Goal: Task Accomplishment & Management: Manage account settings

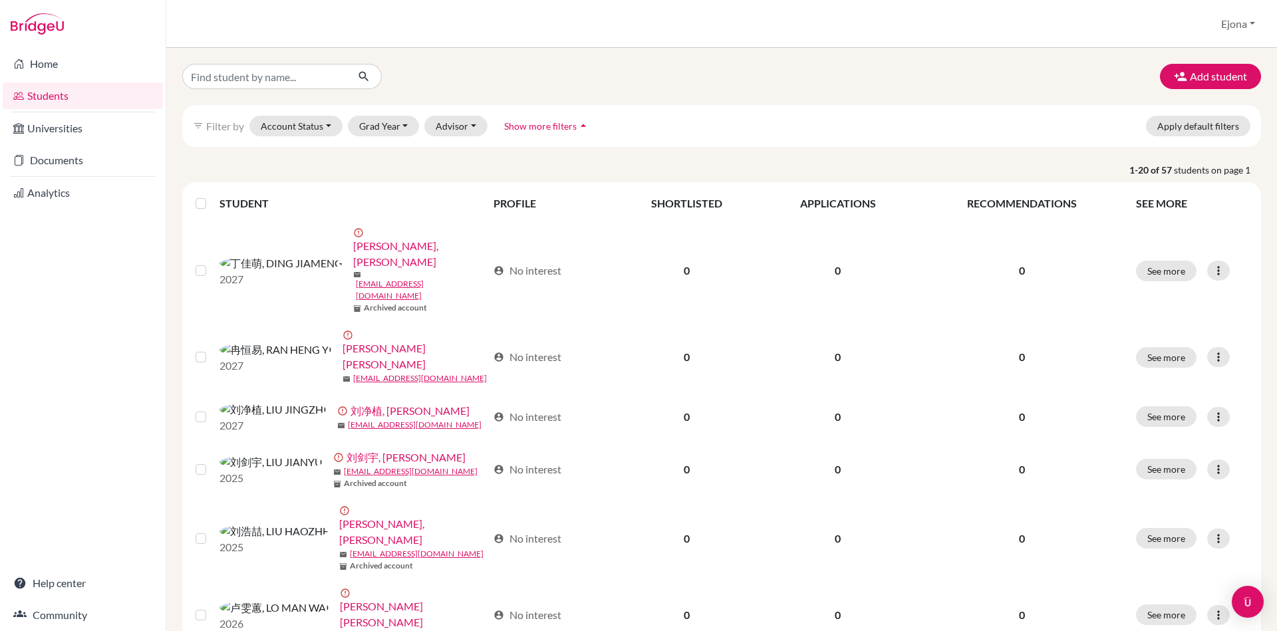
click at [551, 120] on span "Show more filters" at bounding box center [540, 125] width 72 height 11
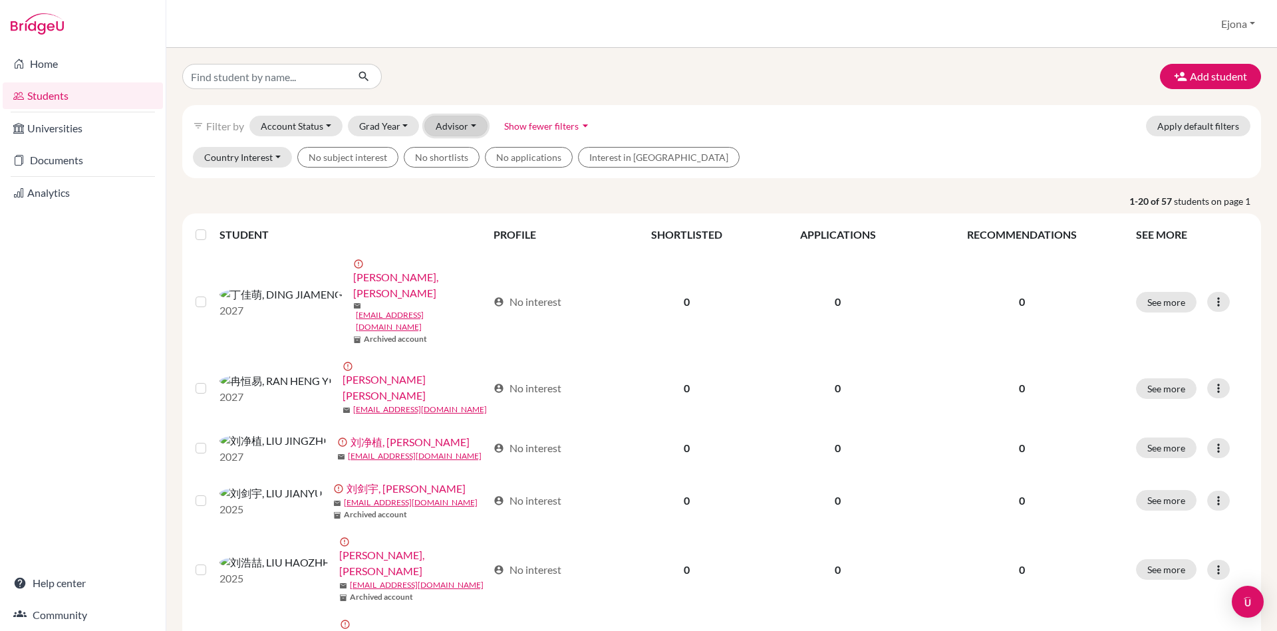
click at [444, 124] on button "Advisor" at bounding box center [455, 126] width 63 height 21
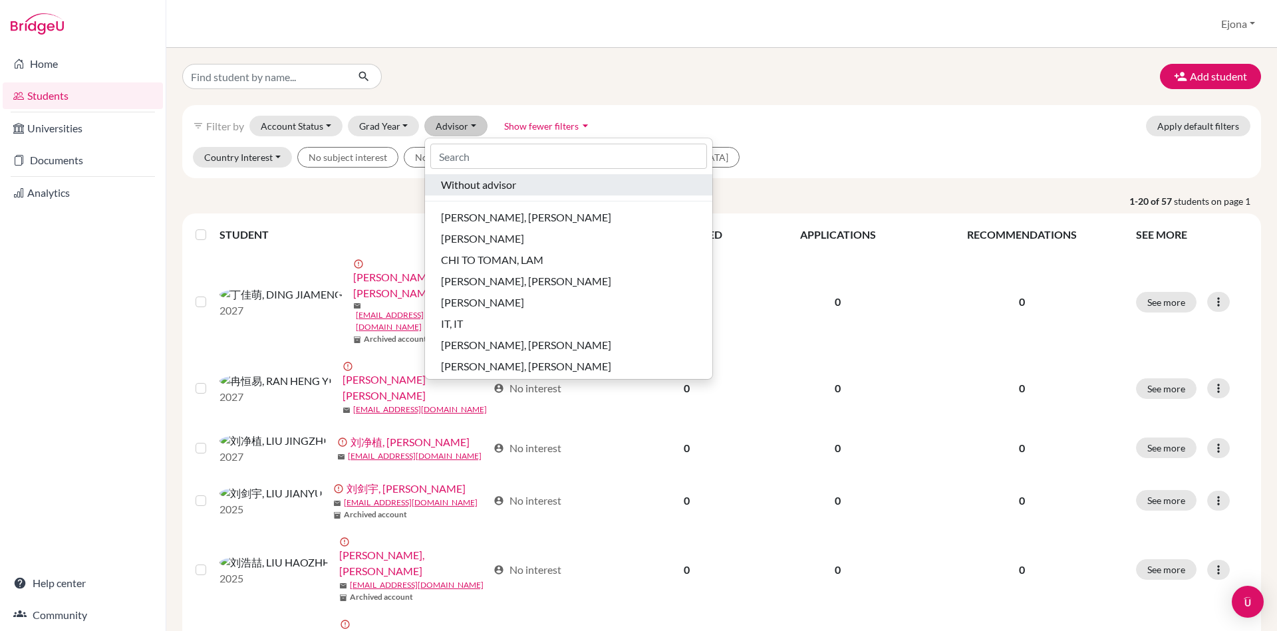
click at [477, 188] on span "Without advisor" at bounding box center [478, 185] width 75 height 16
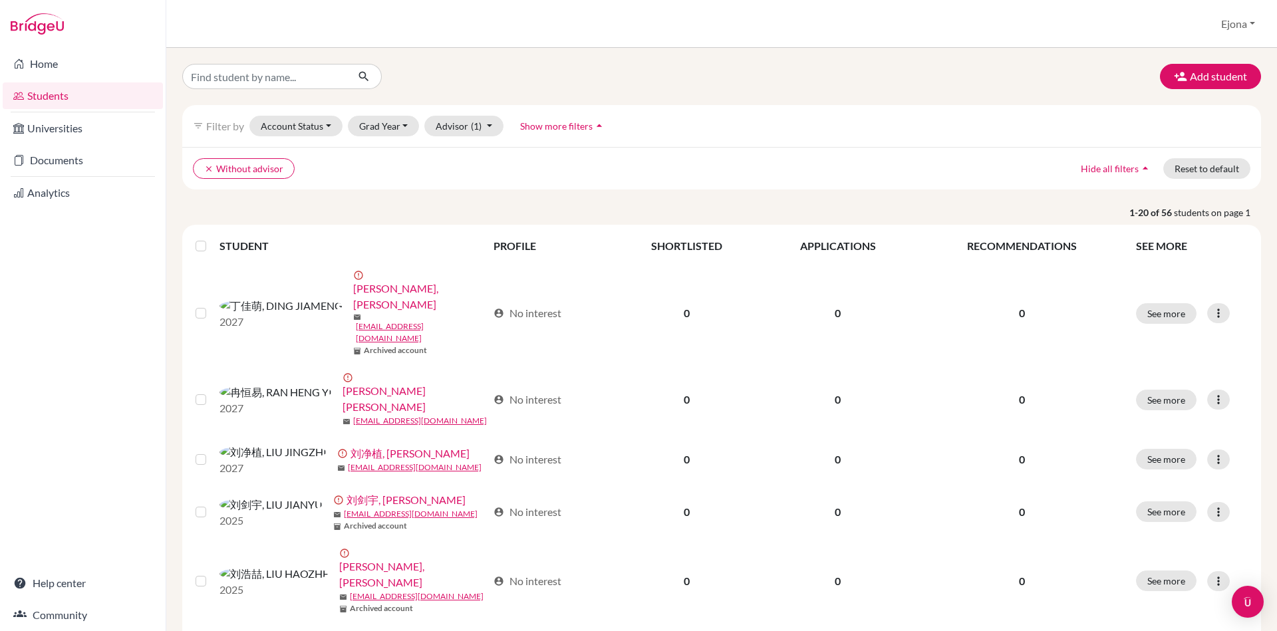
click at [211, 238] on label at bounding box center [211, 238] width 0 height 0
click at [0, 0] on input "checkbox" at bounding box center [0, 0] width 0 height 0
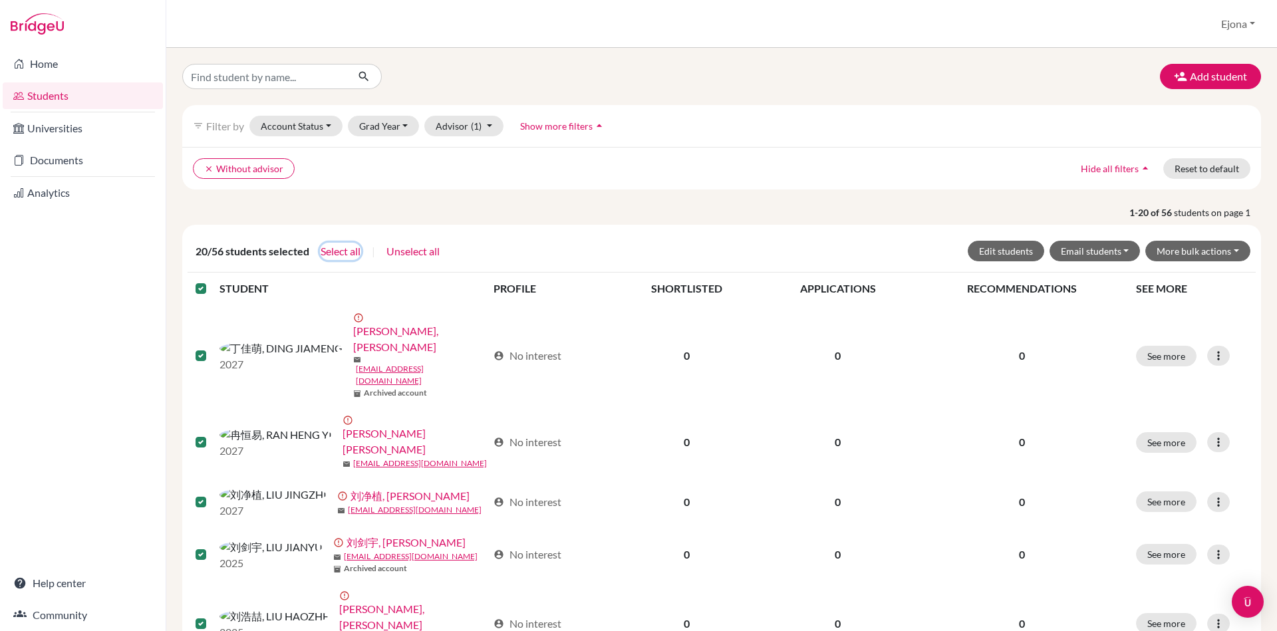
click at [339, 247] on button "Select all" at bounding box center [340, 251] width 41 height 17
click at [1012, 251] on button "Edit students" at bounding box center [1006, 251] width 76 height 21
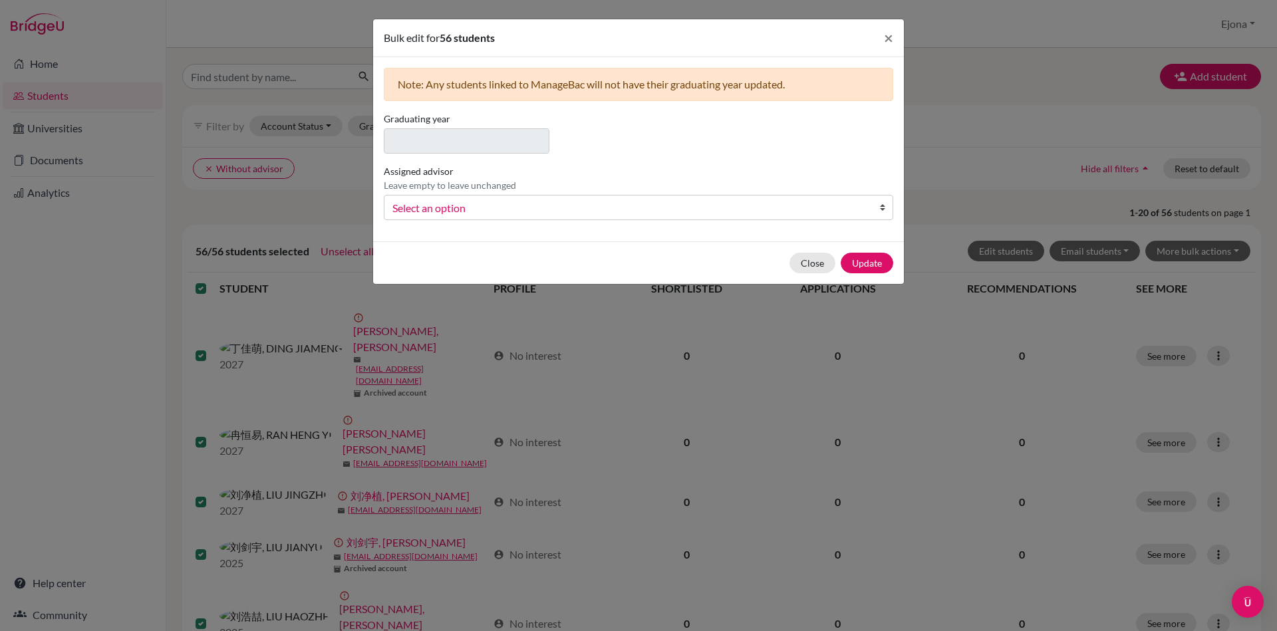
click at [505, 201] on span "Select an option" at bounding box center [629, 208] width 475 height 17
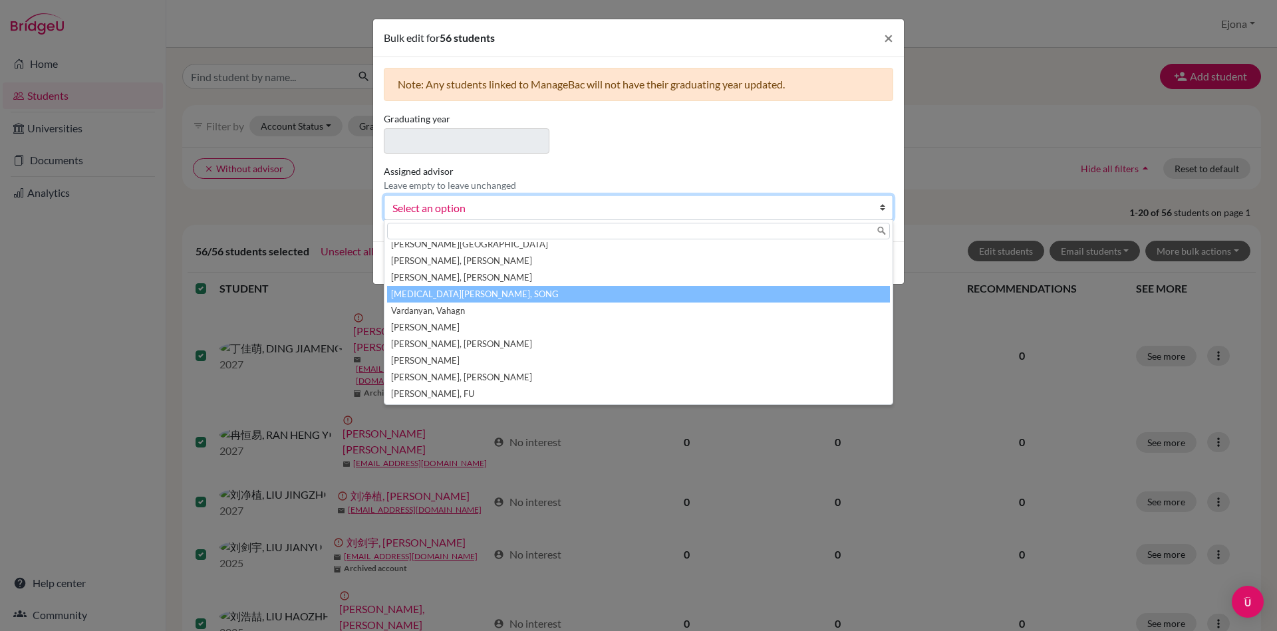
scroll to position [256, 0]
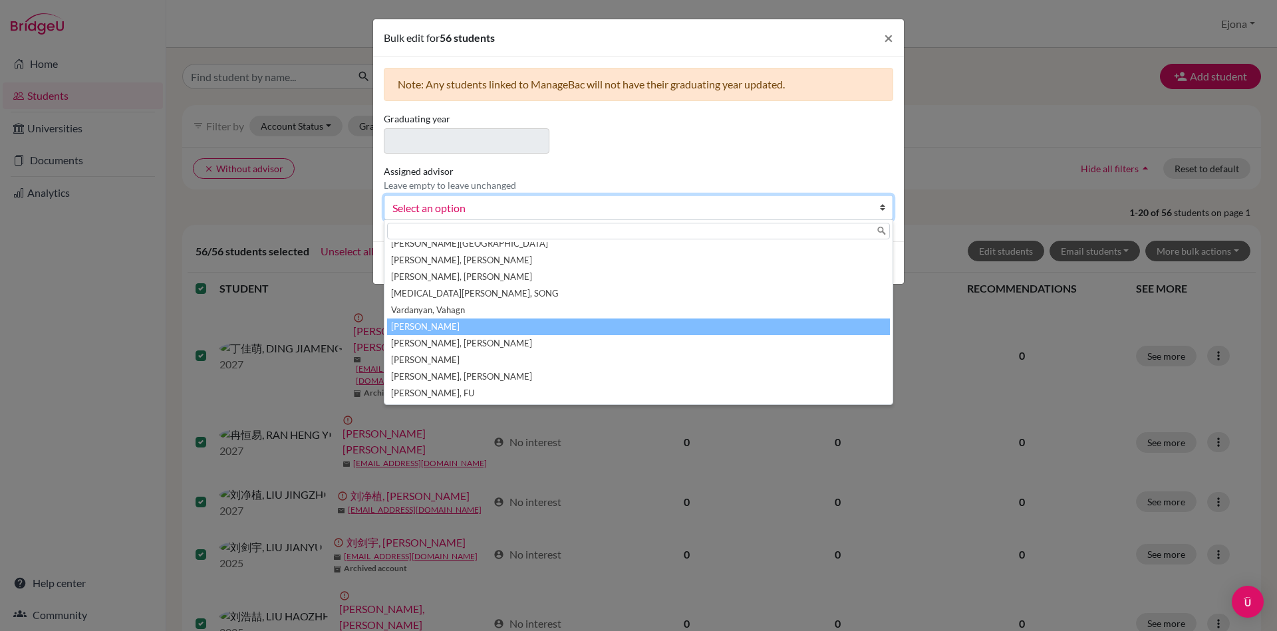
click at [505, 322] on li "Wang, Jian" at bounding box center [638, 327] width 503 height 17
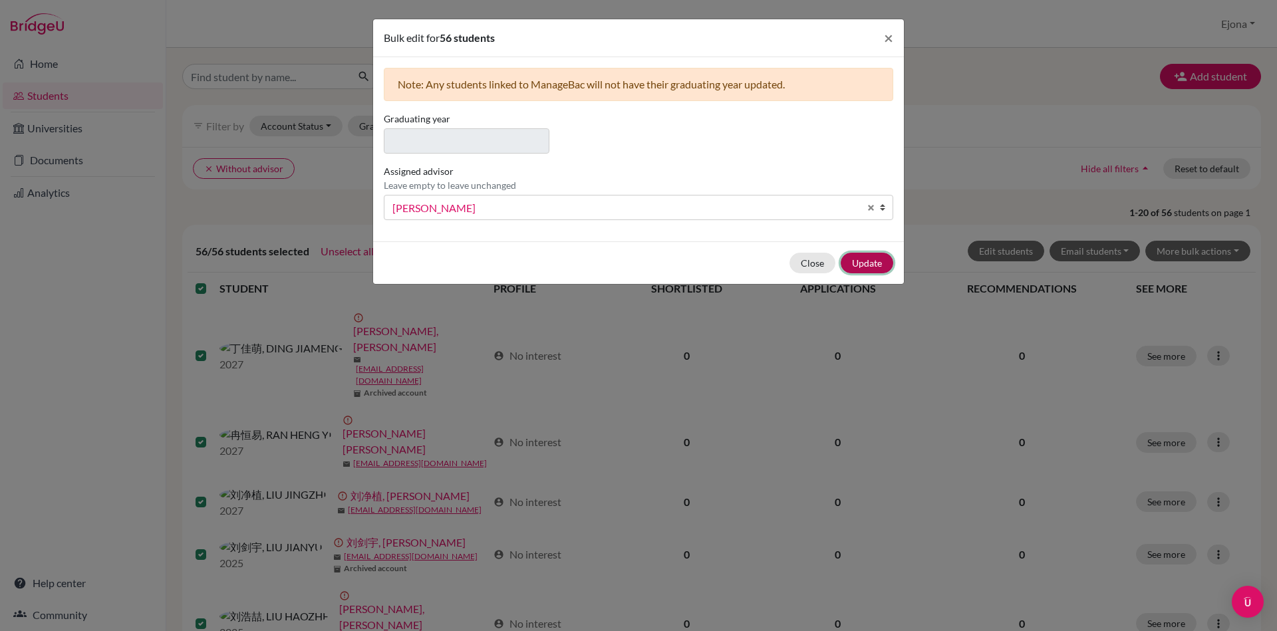
click at [879, 257] on button "Update" at bounding box center [867, 263] width 53 height 21
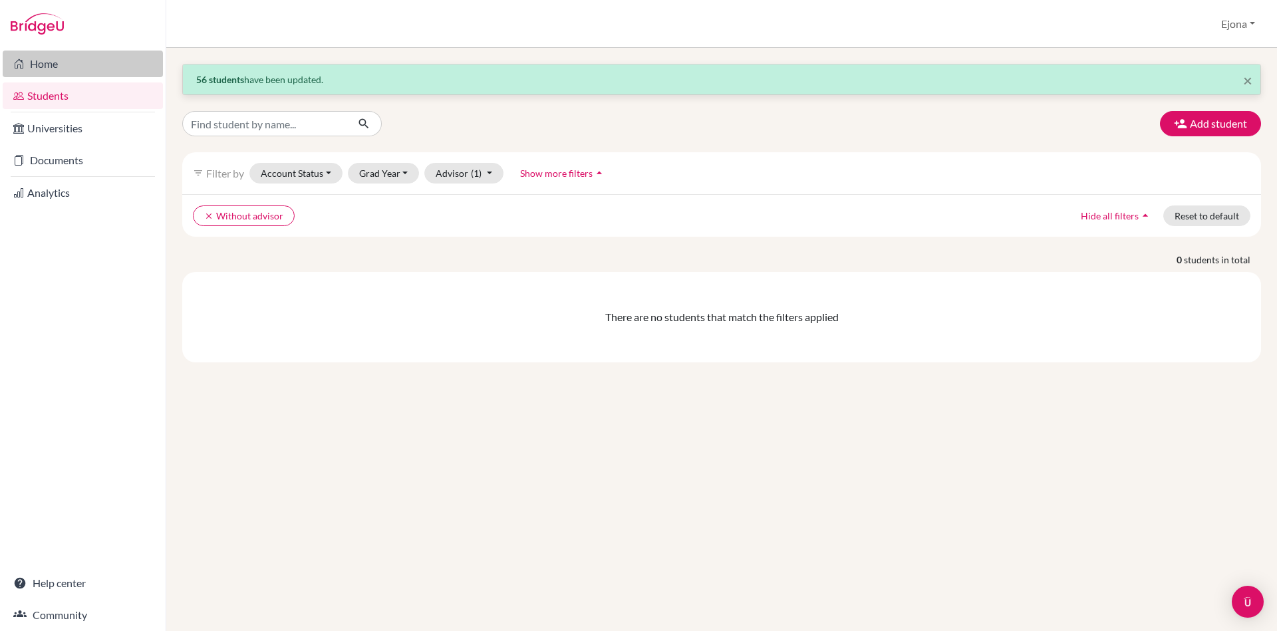
click at [84, 61] on link "Home" at bounding box center [83, 64] width 160 height 27
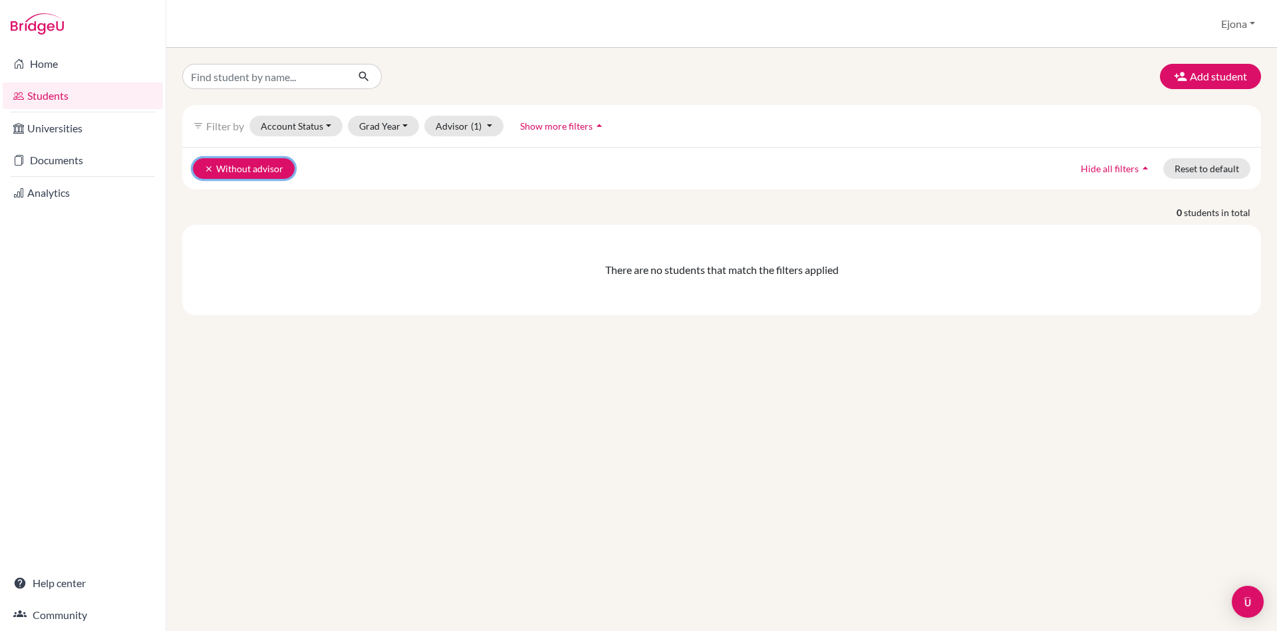
click at [197, 165] on button "clear Without advisor" at bounding box center [244, 168] width 102 height 21
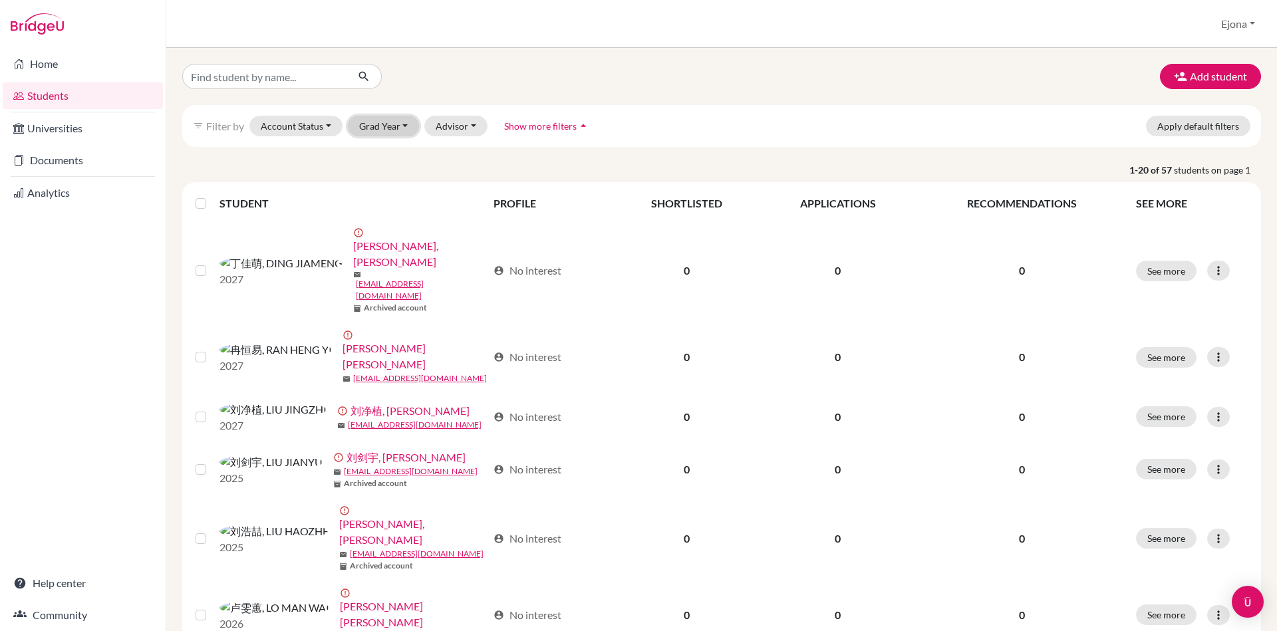
click at [374, 116] on button "Grad Year" at bounding box center [384, 126] width 72 height 21
click at [386, 169] on span "2026" at bounding box center [376, 176] width 24 height 16
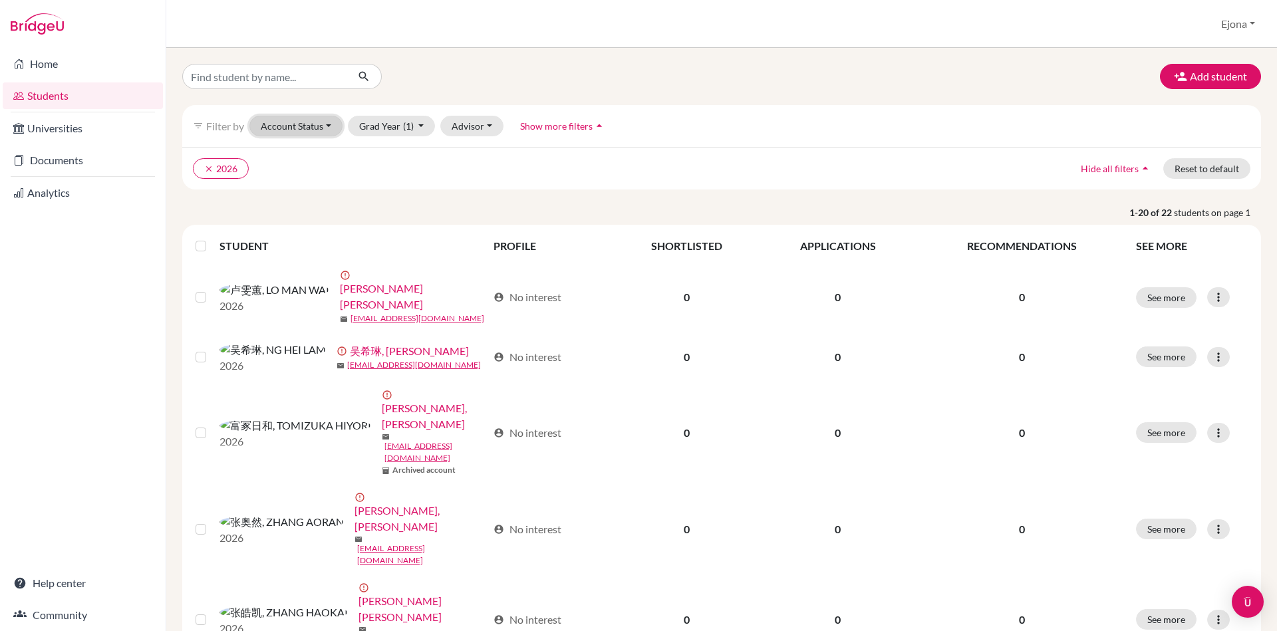
click at [323, 117] on button "Account Status" at bounding box center [295, 126] width 93 height 21
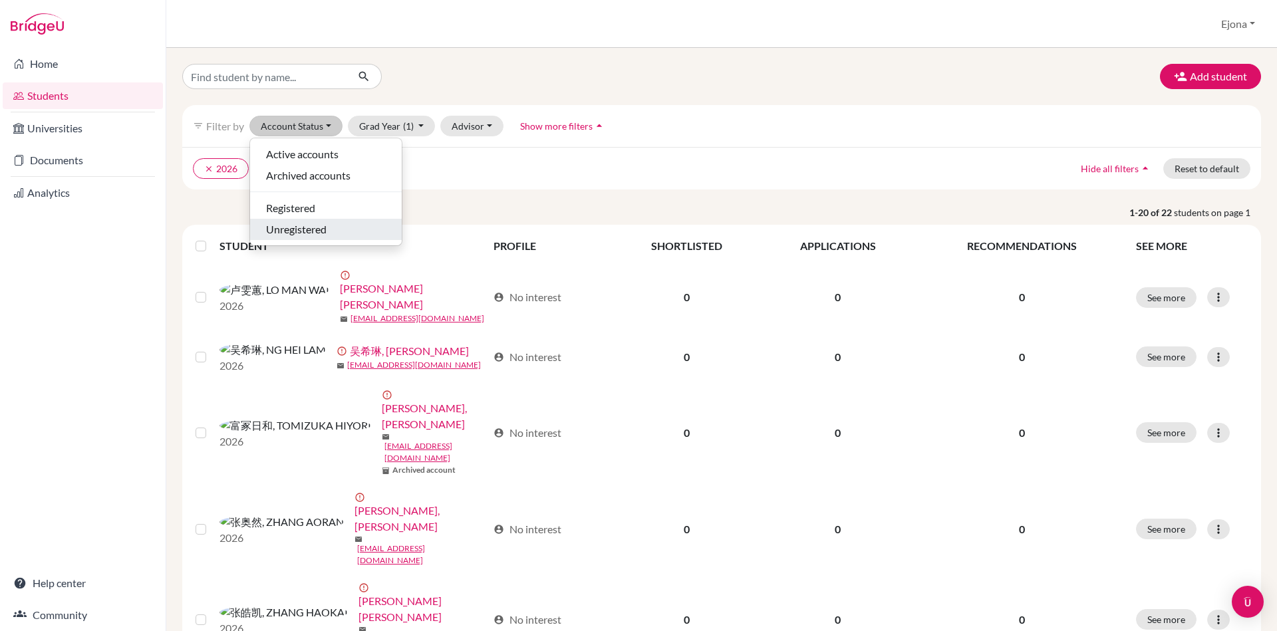
click at [311, 227] on span "Unregistered" at bounding box center [296, 229] width 61 height 16
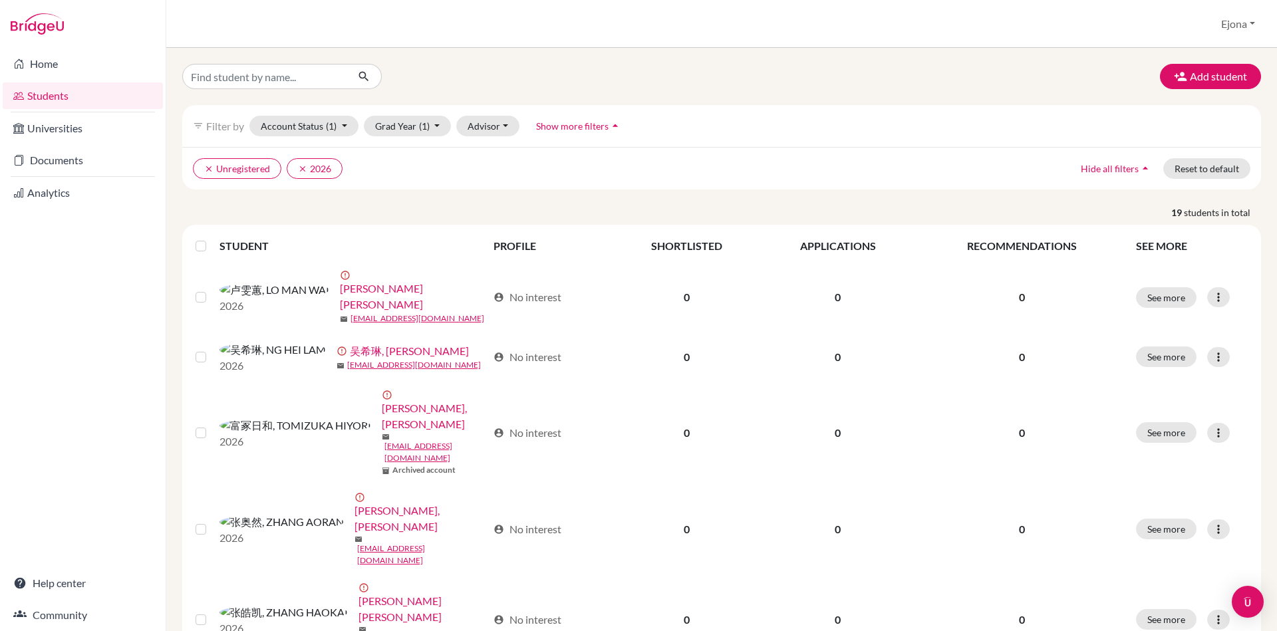
click at [211, 238] on label at bounding box center [211, 238] width 0 height 0
click at [0, 0] on input "checkbox" at bounding box center [0, 0] width 0 height 0
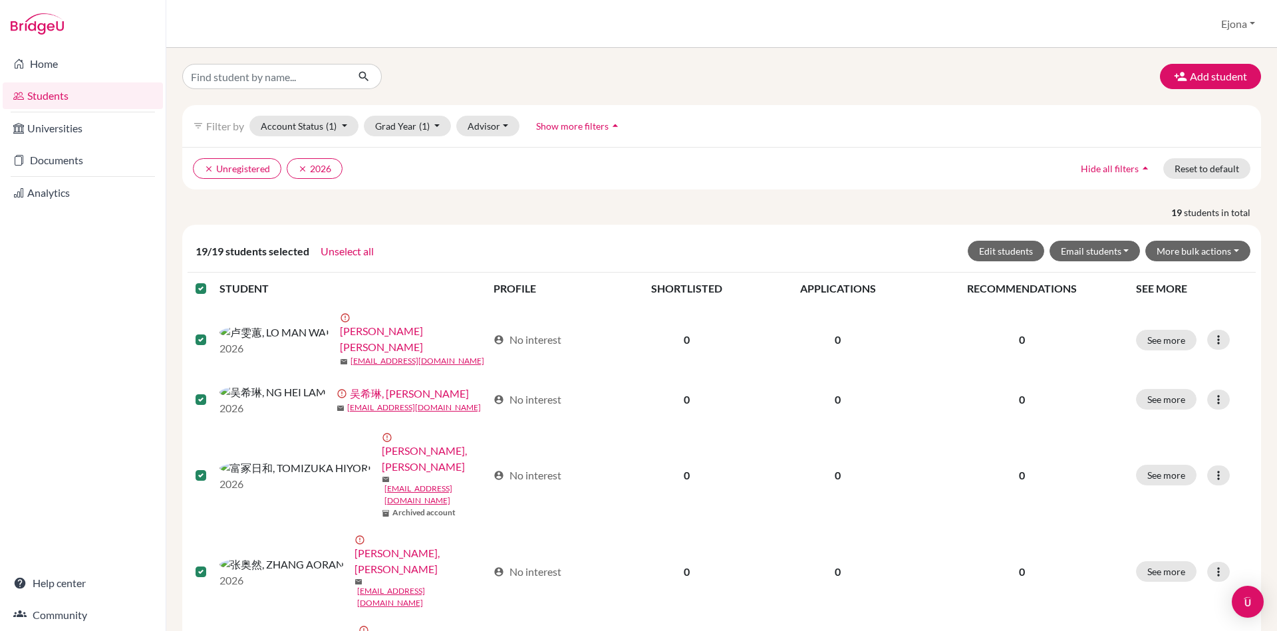
click at [211, 281] on label at bounding box center [211, 281] width 0 height 0
click at [0, 0] on input "checkbox" at bounding box center [0, 0] width 0 height 0
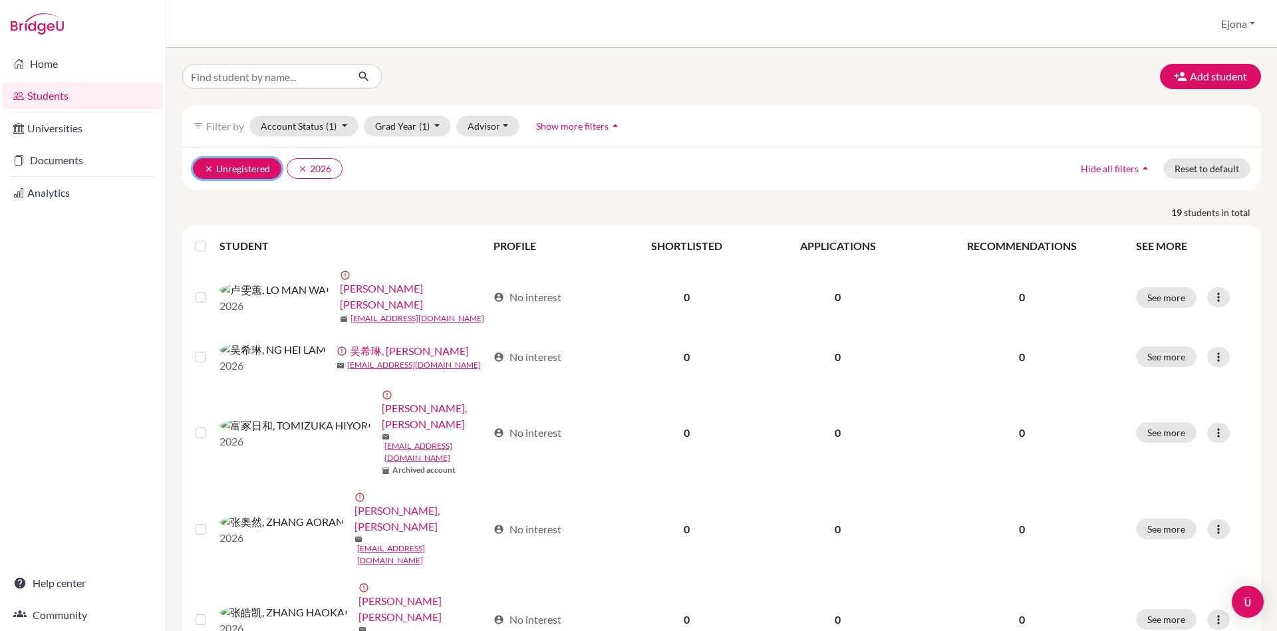
click at [207, 168] on icon "clear" at bounding box center [208, 168] width 9 height 9
click at [200, 166] on button "clear 2026" at bounding box center [221, 168] width 56 height 21
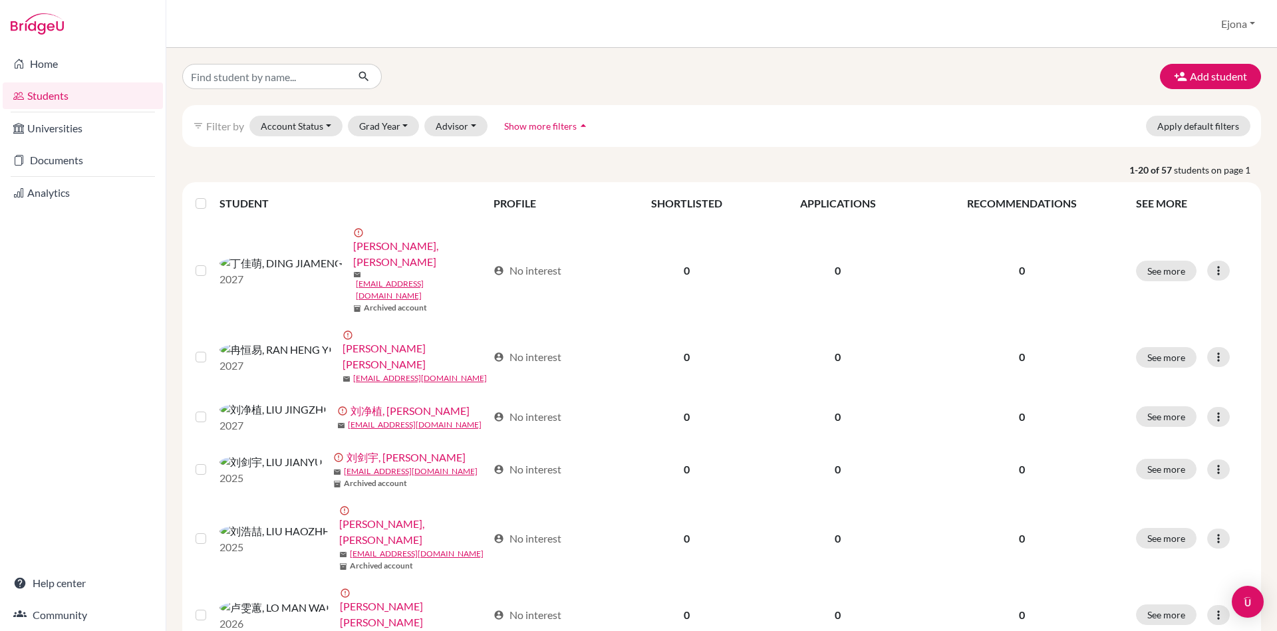
click at [646, 112] on div "filter_list Filter by Account Status Active accounts Archived accounts Register…" at bounding box center [721, 126] width 1079 height 42
click at [327, 130] on button "Account Status" at bounding box center [295, 126] width 93 height 21
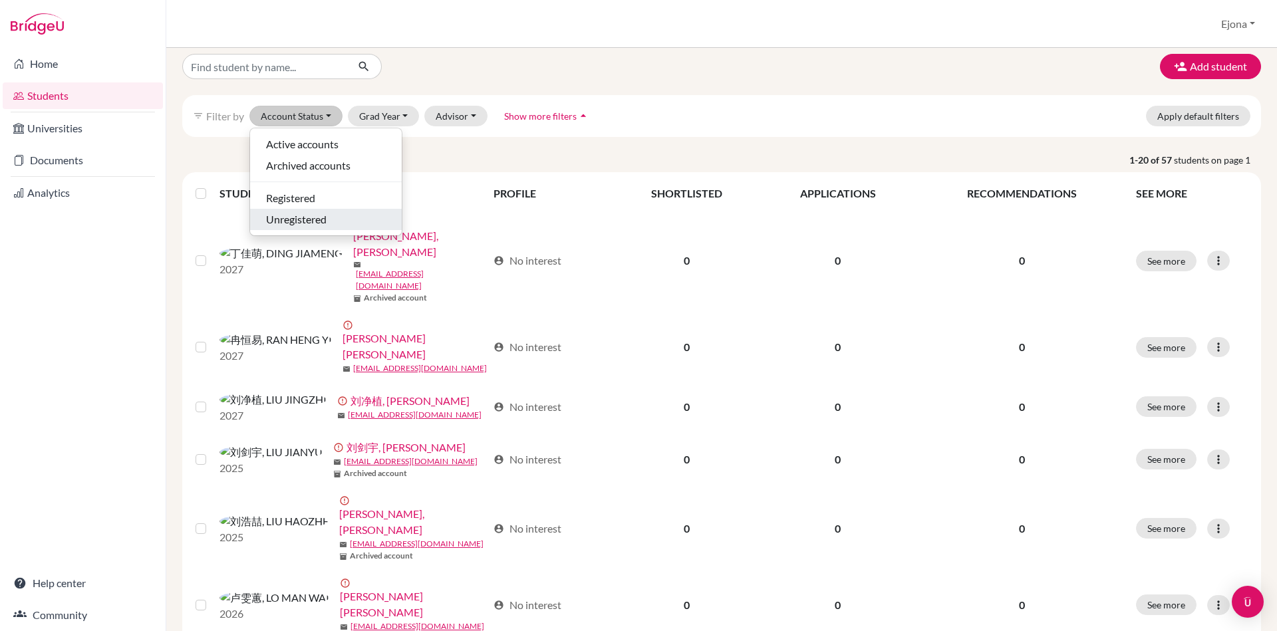
scroll to position [3, 0]
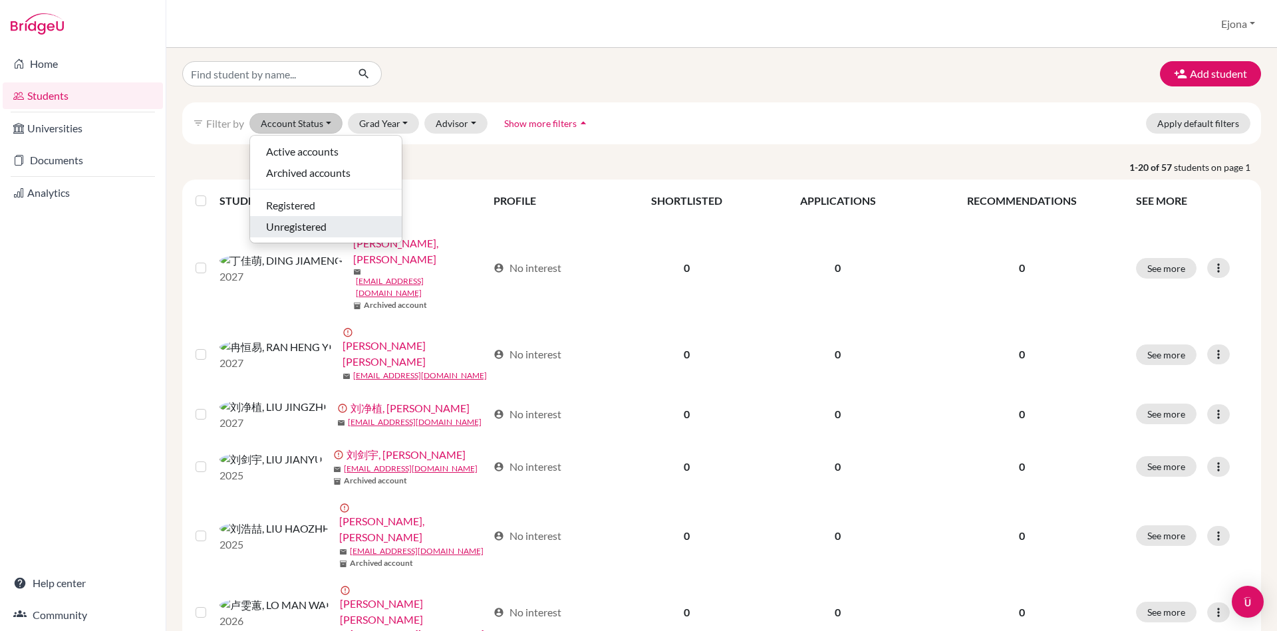
click at [340, 217] on button "Unregistered" at bounding box center [326, 226] width 152 height 21
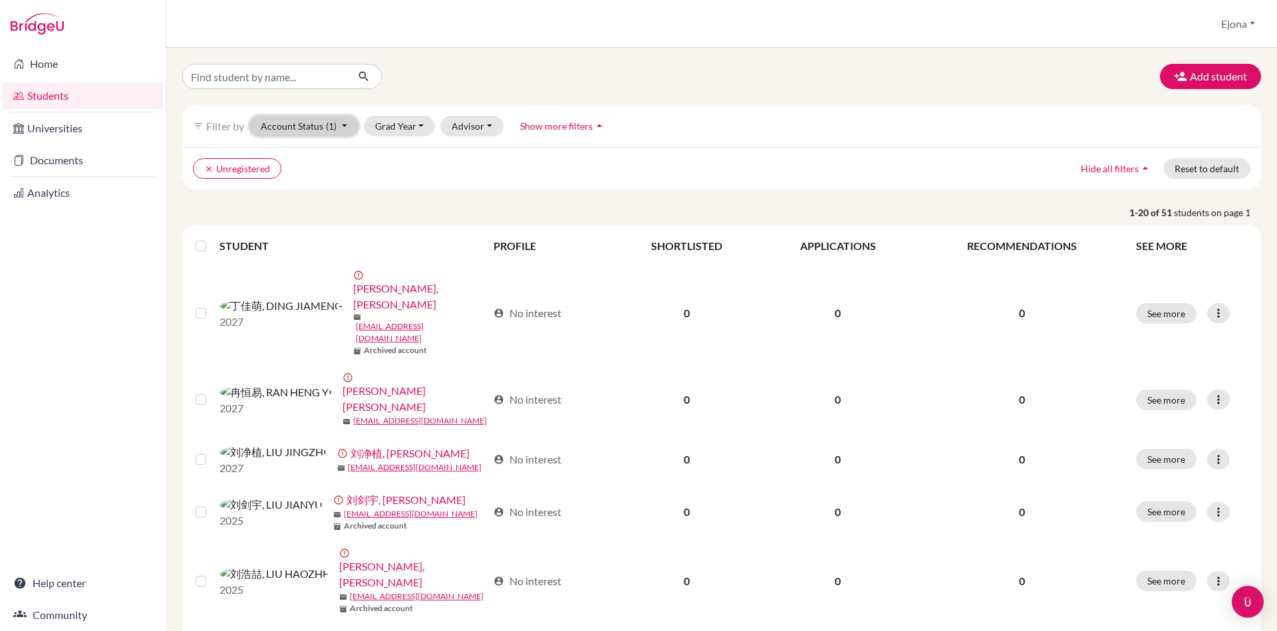
click at [317, 118] on button "Account Status (1)" at bounding box center [303, 126] width 109 height 21
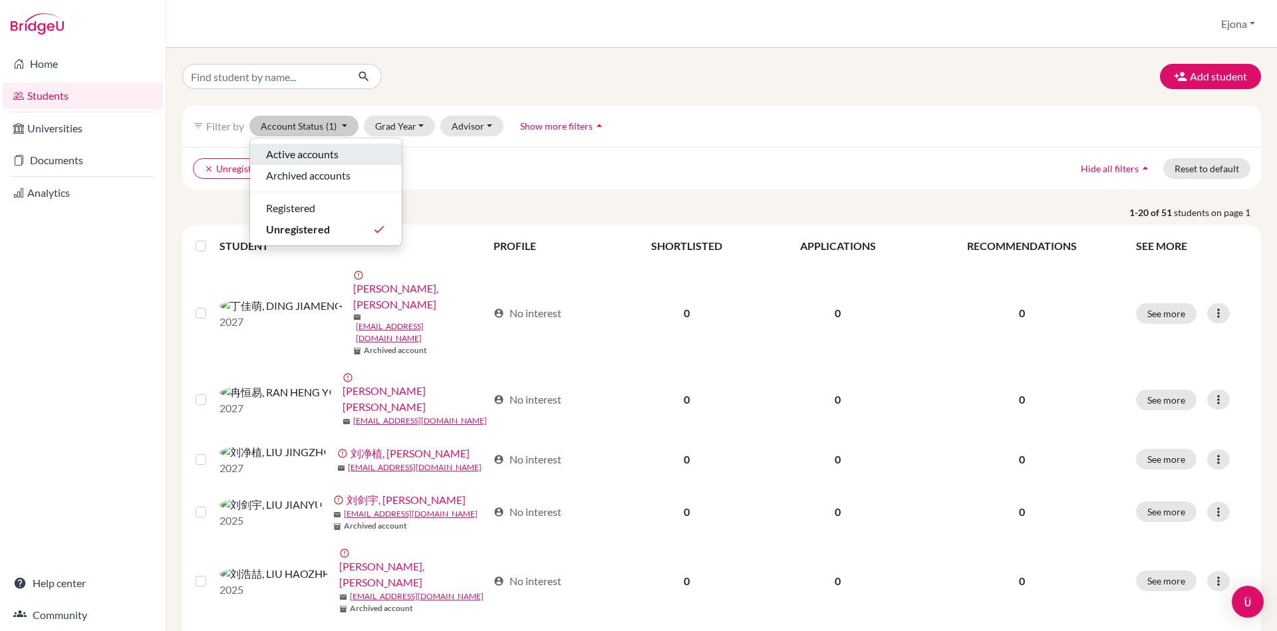
click at [323, 146] on span "Active accounts" at bounding box center [302, 154] width 72 height 16
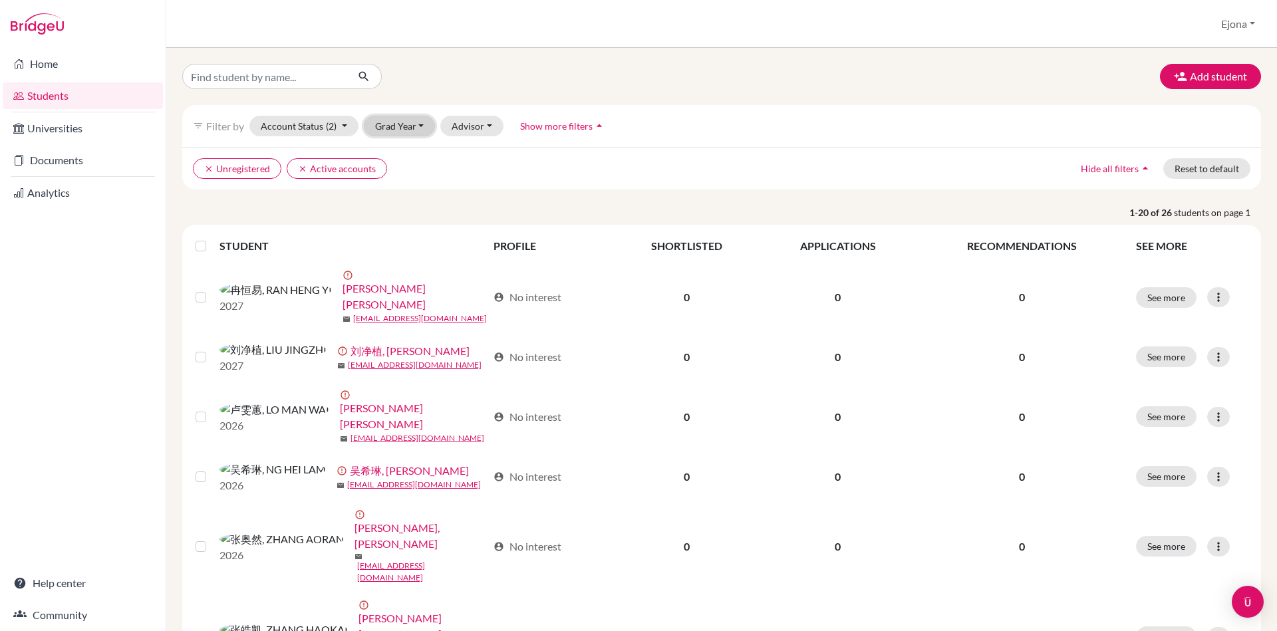
click at [410, 129] on button "Grad Year" at bounding box center [400, 126] width 72 height 21
click at [408, 171] on div "2026" at bounding box center [403, 176] width 47 height 16
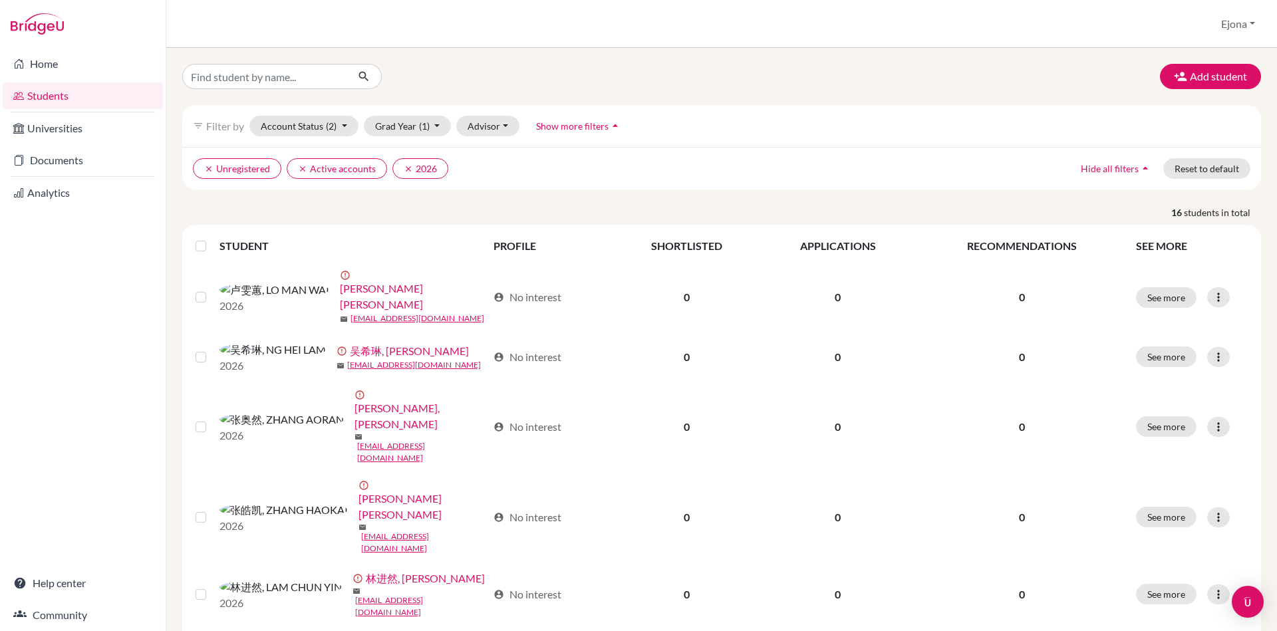
click at [211, 238] on label at bounding box center [211, 238] width 0 height 0
click at [0, 0] on input "checkbox" at bounding box center [0, 0] width 0 height 0
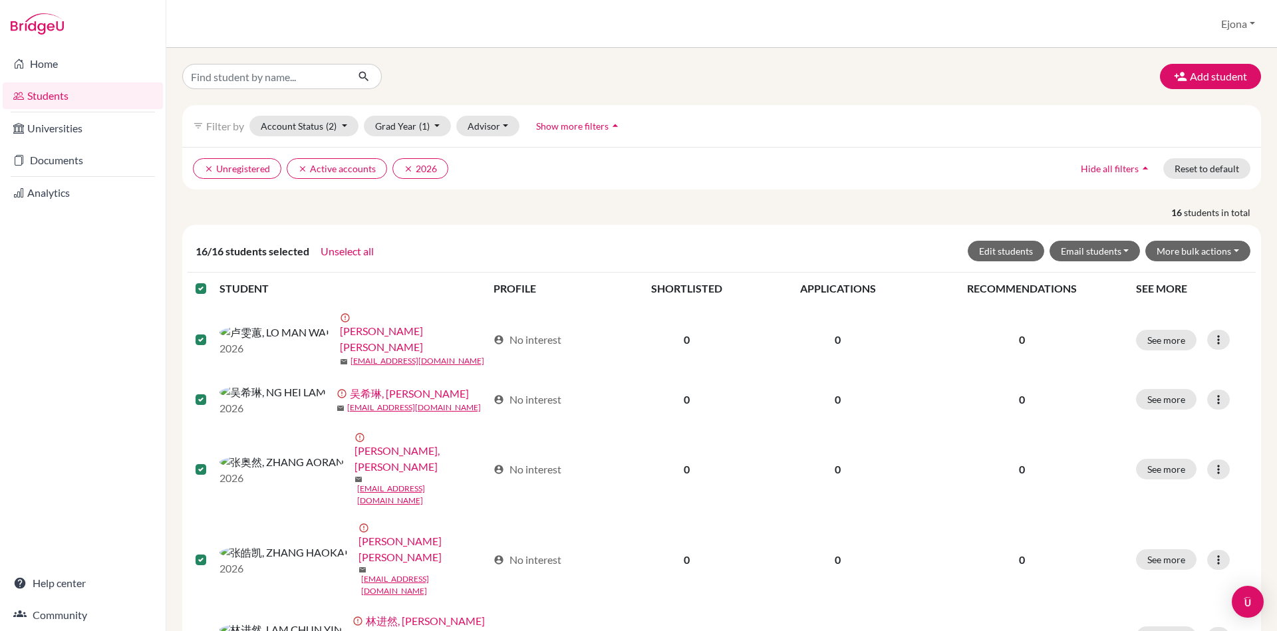
click at [835, 75] on div "Add student" at bounding box center [721, 76] width 1099 height 25
click at [21, 59] on icon at bounding box center [18, 64] width 11 height 16
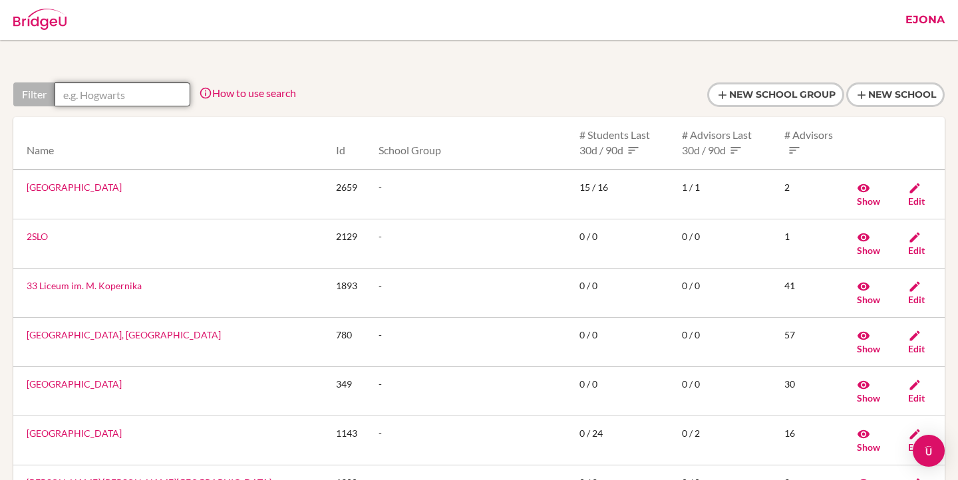
click at [141, 100] on input "text" at bounding box center [123, 94] width 136 height 24
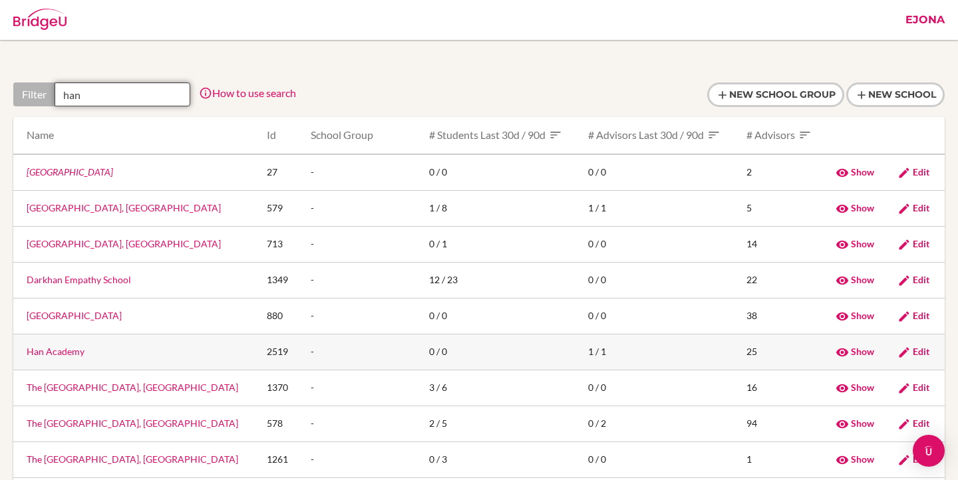
type input "han"
click at [920, 354] on span "Edit" at bounding box center [920, 351] width 17 height 11
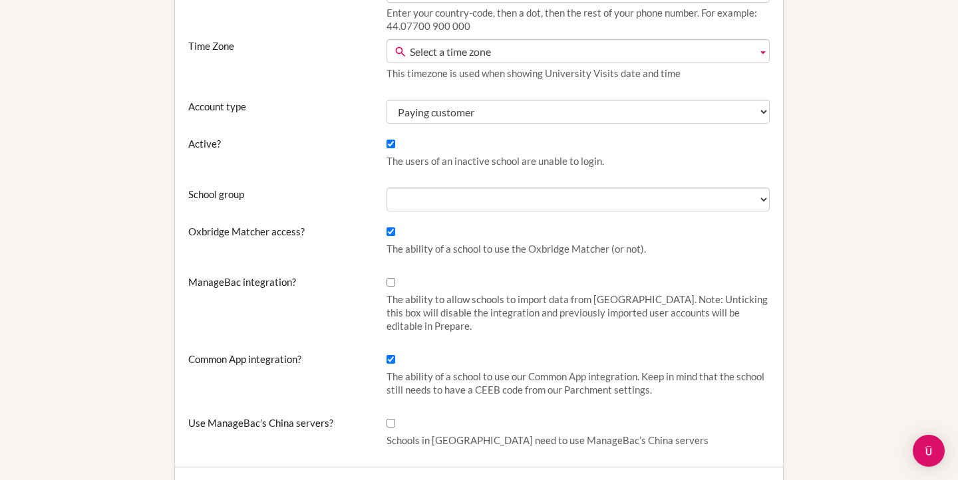
scroll to position [420, 0]
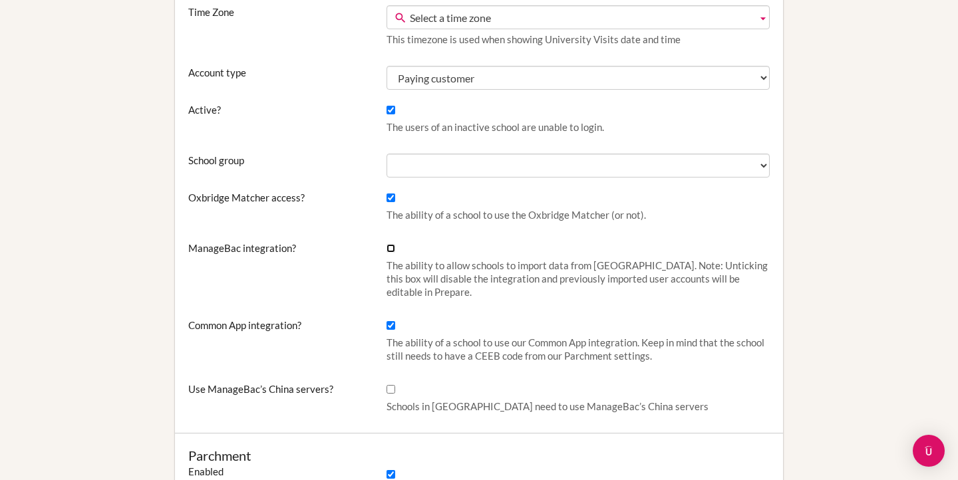
click at [390, 247] on input "ManageBac integration?" at bounding box center [390, 248] width 9 height 9
checkbox input "true"
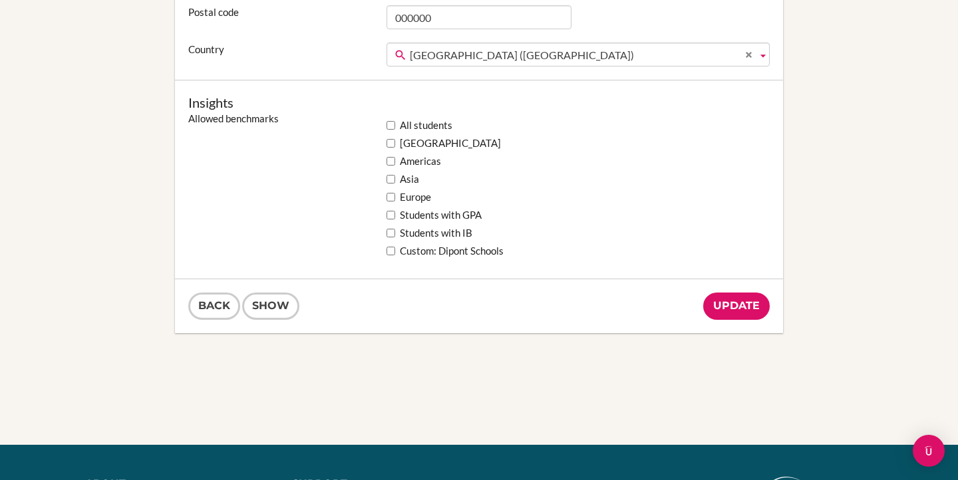
scroll to position [1149, 0]
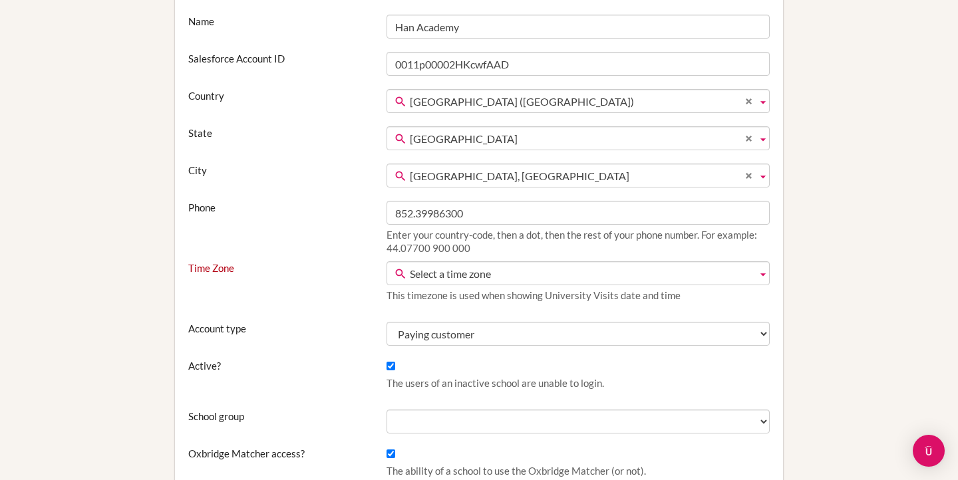
scroll to position [249, 0]
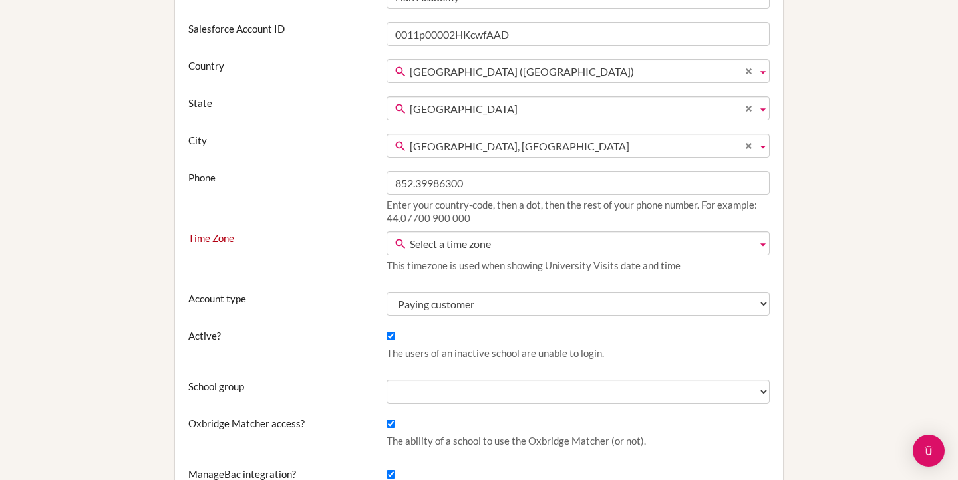
click at [485, 246] on span "Select a time zone" at bounding box center [581, 244] width 342 height 24
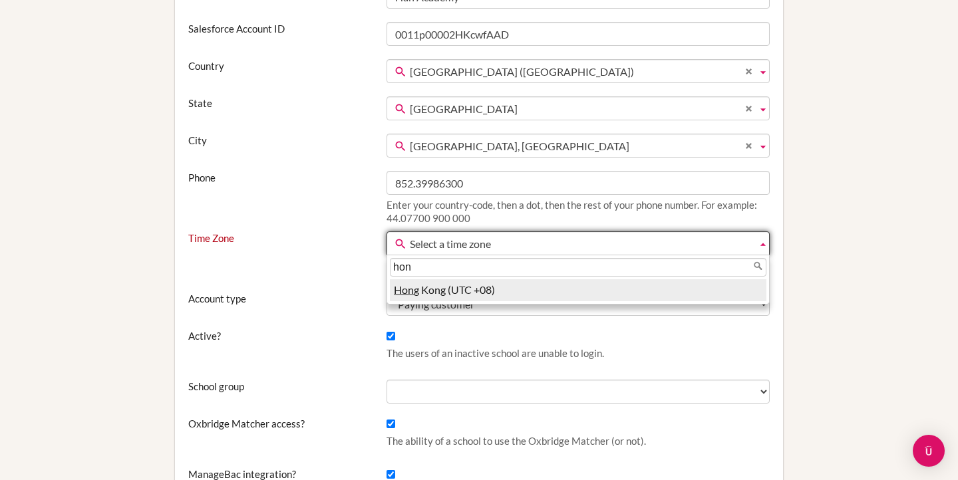
type input "hon"
click at [492, 283] on li "Hon g Kong (UTC +08)" at bounding box center [578, 290] width 376 height 22
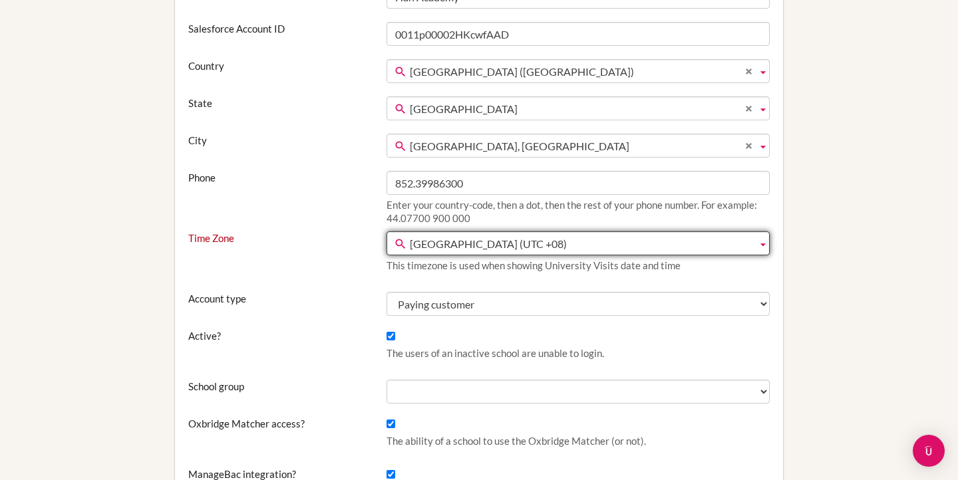
click at [350, 253] on div "Time Zone Select a time zone International Date Line West (UTC -12) American Sa…" at bounding box center [479, 254] width 594 height 47
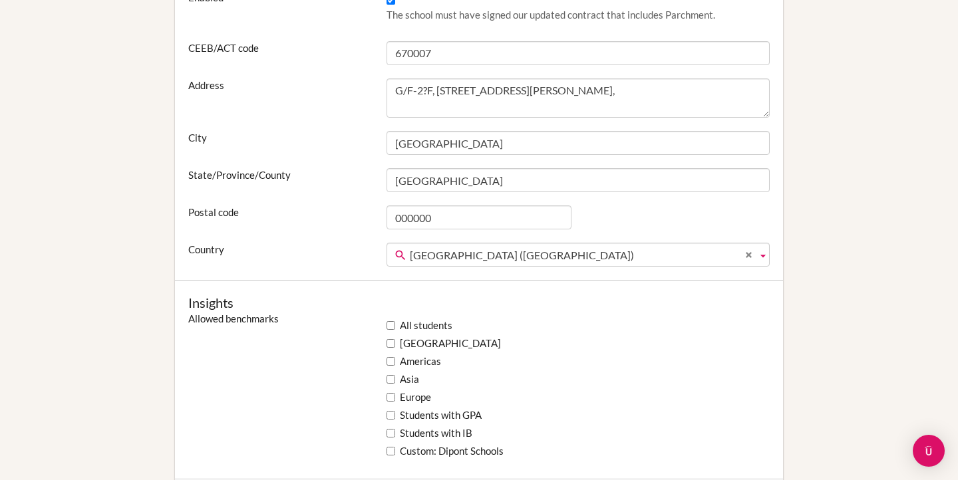
scroll to position [1289, 0]
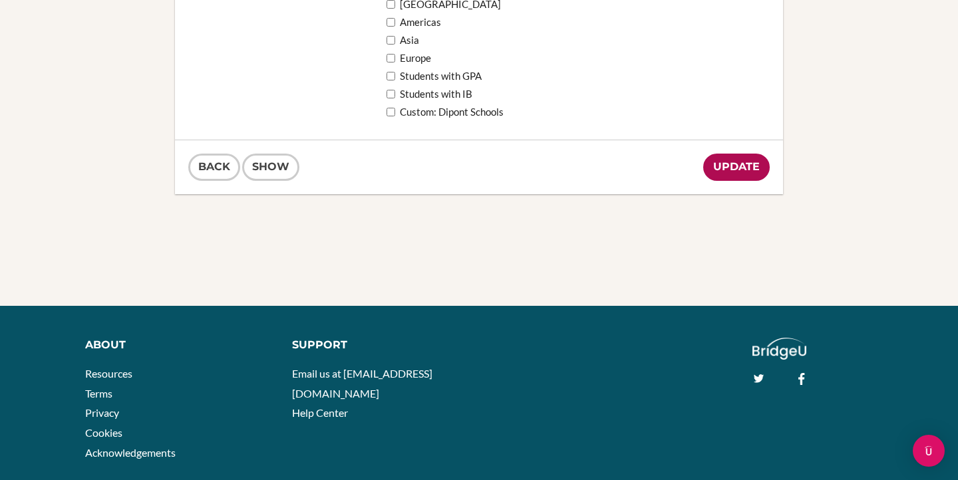
click at [736, 170] on input "Update" at bounding box center [736, 167] width 67 height 27
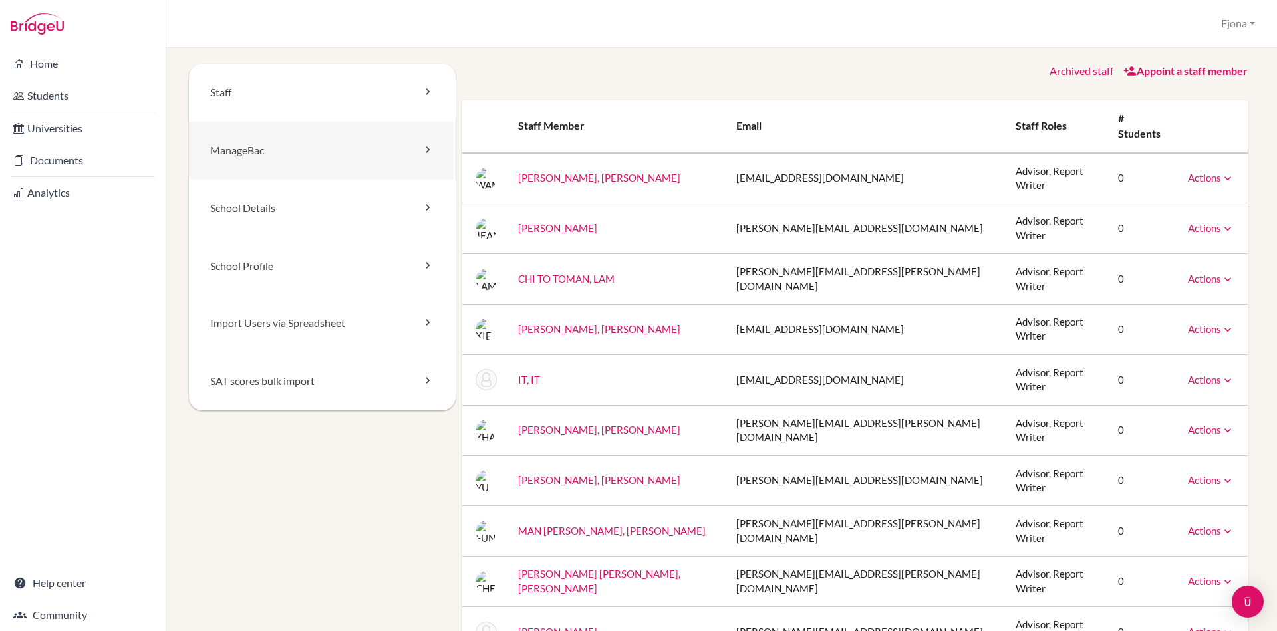
click at [390, 156] on link "ManageBac" at bounding box center [322, 151] width 267 height 58
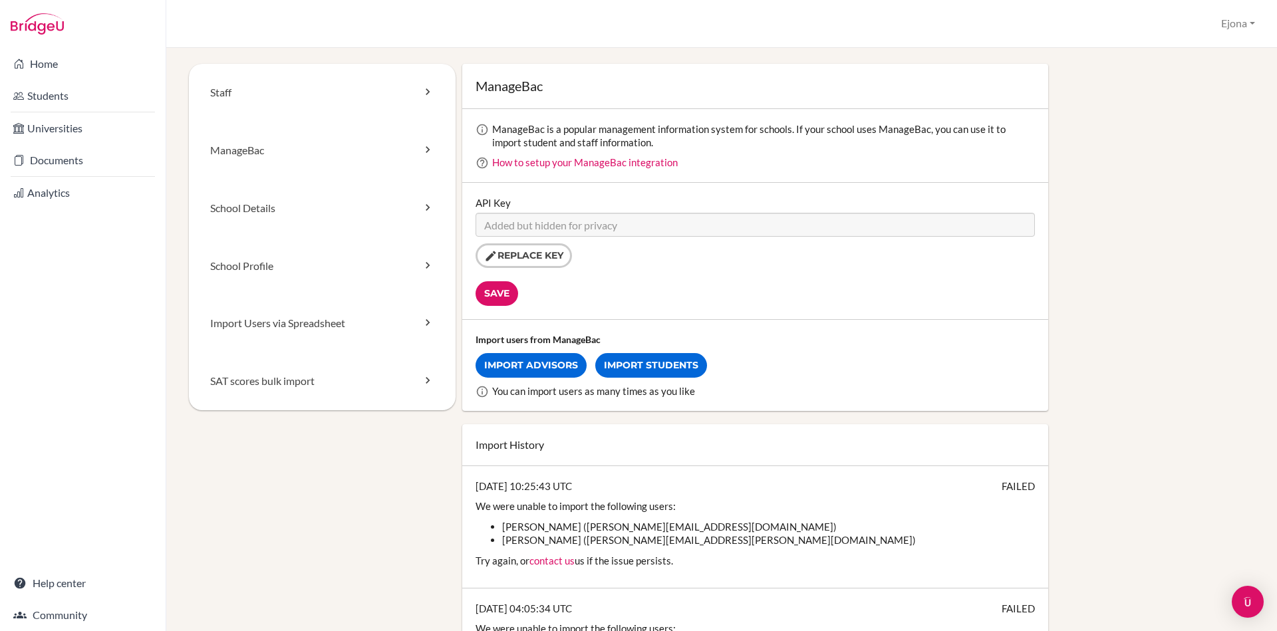
click at [868, 256] on div "API Key Replace key" at bounding box center [755, 232] width 559 height 72
click at [352, 162] on link "ManageBac" at bounding box center [322, 151] width 267 height 58
click at [80, 61] on link "Home" at bounding box center [83, 64] width 160 height 27
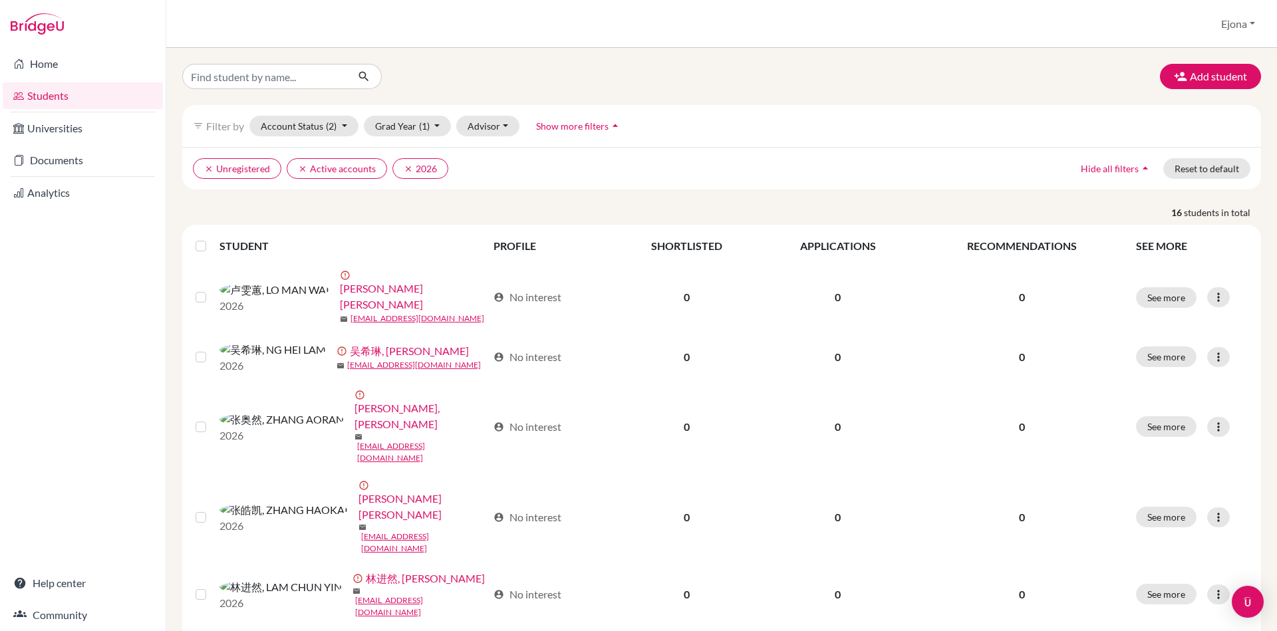
click at [211, 238] on label at bounding box center [211, 238] width 0 height 0
click at [0, 0] on input "checkbox" at bounding box center [0, 0] width 0 height 0
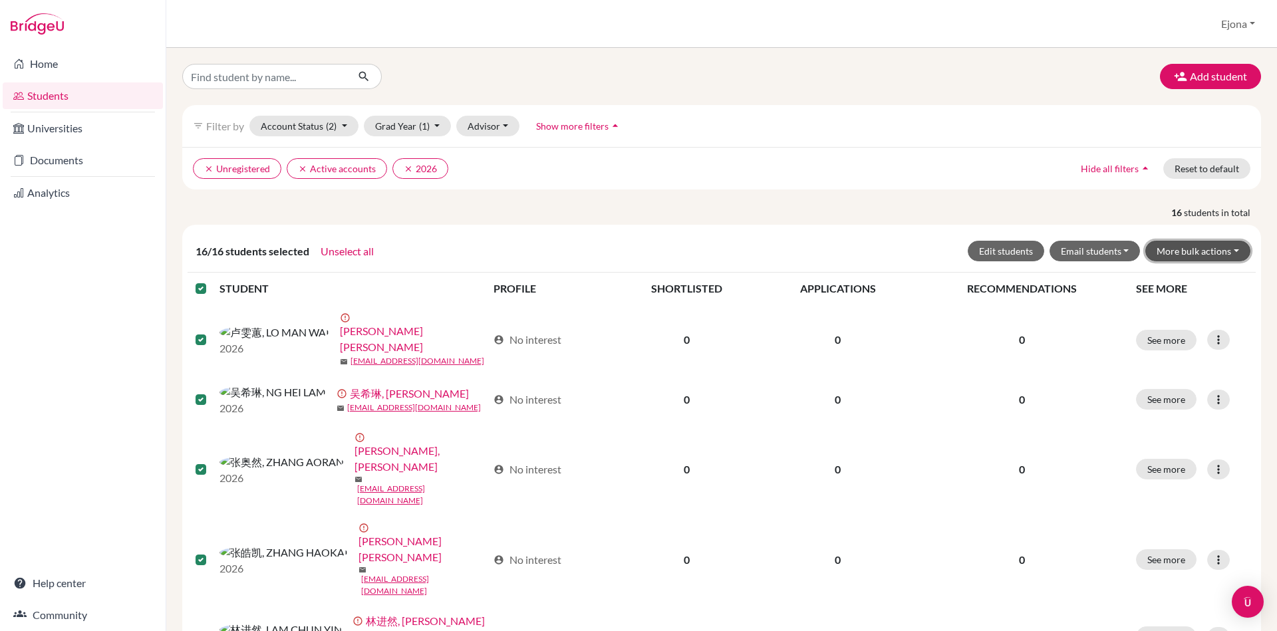
click at [1199, 250] on button "More bulk actions" at bounding box center [1197, 251] width 105 height 21
click at [799, 52] on div "Add student filter_list Filter by Account Status (2) Active accounts done Archi…" at bounding box center [721, 339] width 1111 height 583
click at [211, 281] on label at bounding box center [211, 281] width 0 height 0
click at [0, 0] on input "checkbox" at bounding box center [0, 0] width 0 height 0
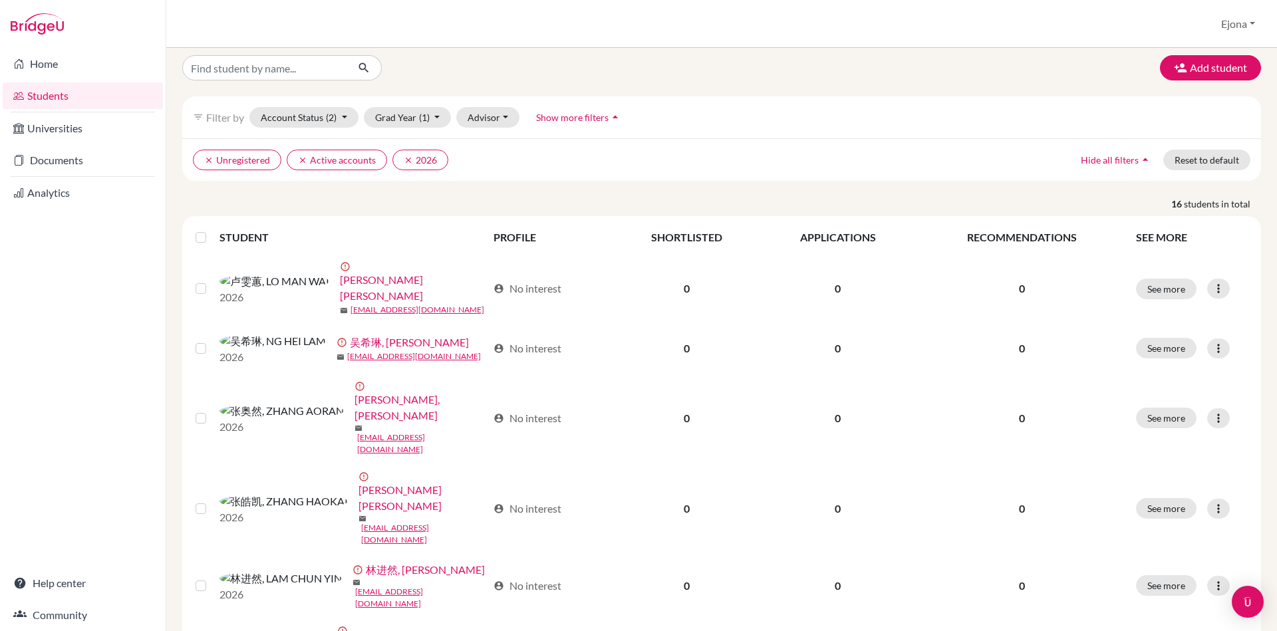
click at [778, 104] on div "filter_list Filter by Account Status (2) Active accounts done Archived accounts…" at bounding box center [721, 117] width 1079 height 42
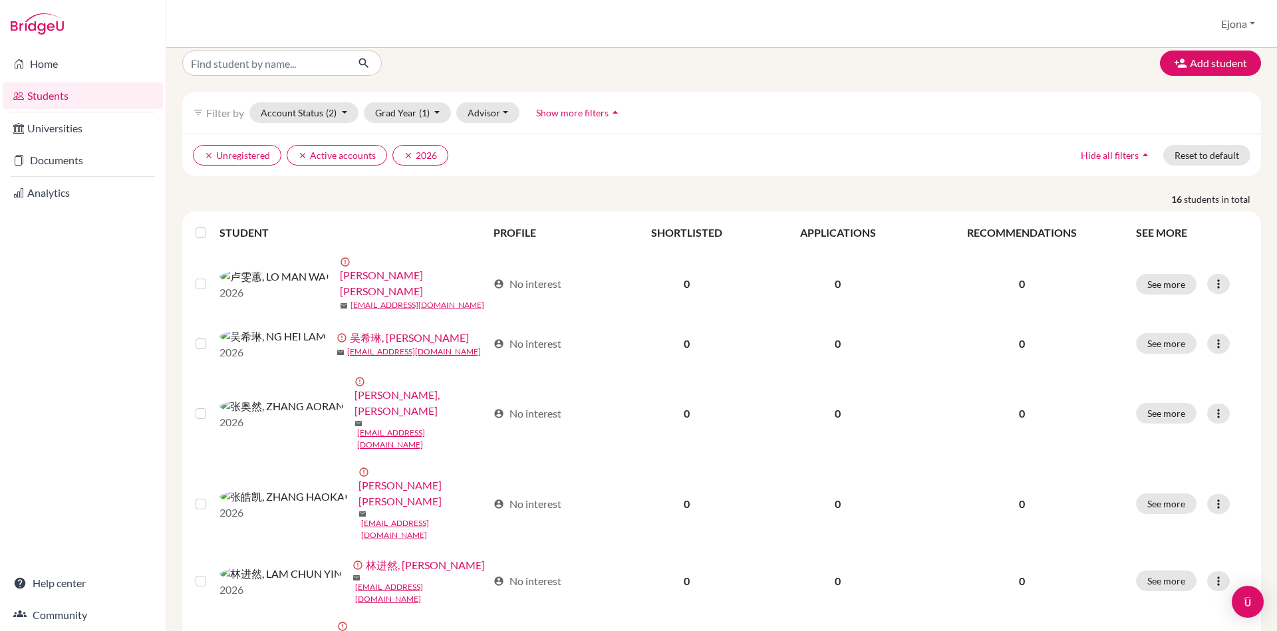
scroll to position [15, 0]
click at [214, 156] on button "clear Unregistered" at bounding box center [237, 154] width 88 height 21
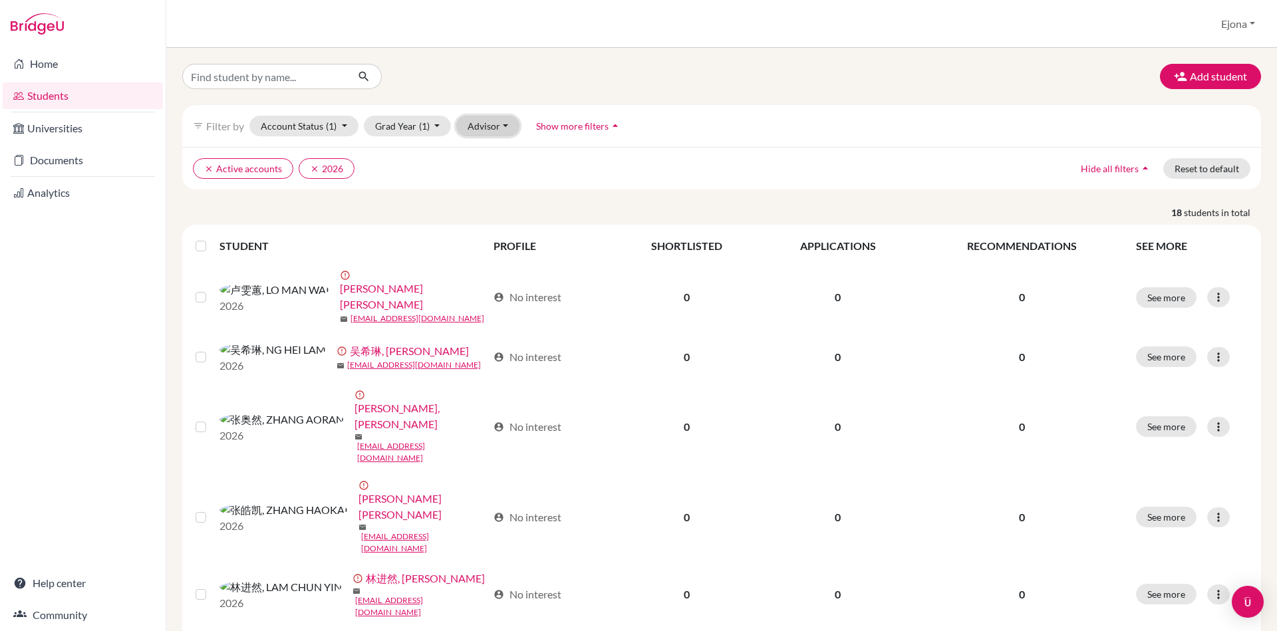
click at [497, 127] on button "Advisor" at bounding box center [487, 126] width 63 height 21
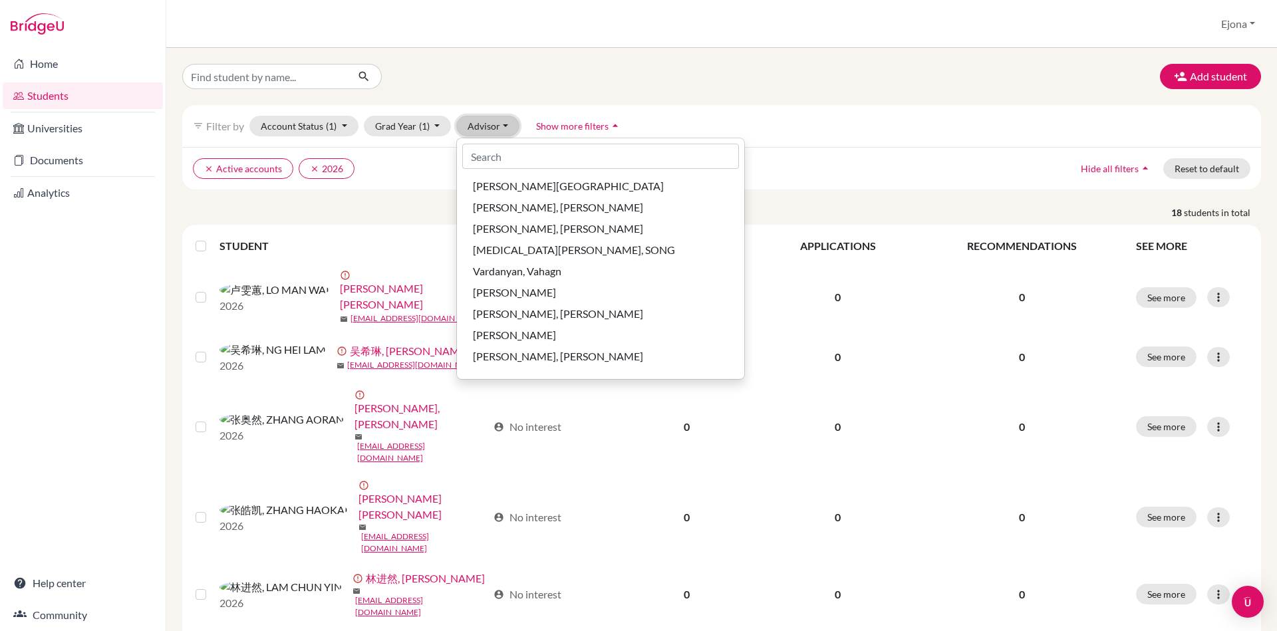
scroll to position [365, 0]
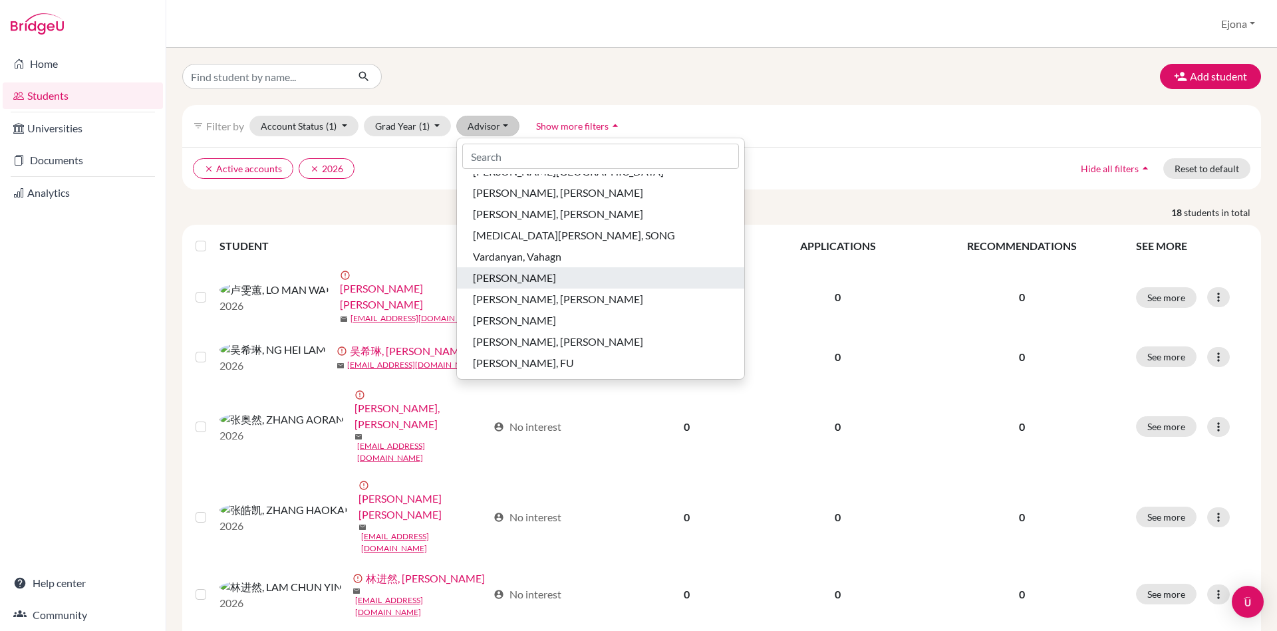
click at [557, 271] on div "Wang, Jian" at bounding box center [600, 278] width 255 height 16
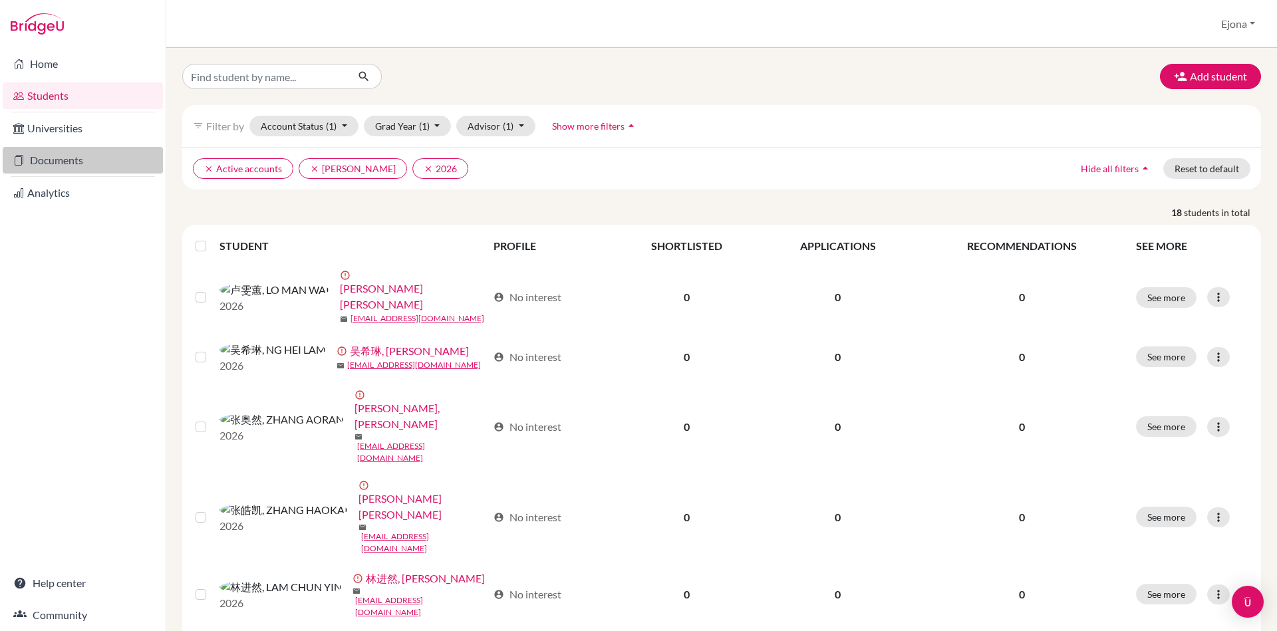
click at [69, 162] on link "Documents" at bounding box center [83, 160] width 160 height 27
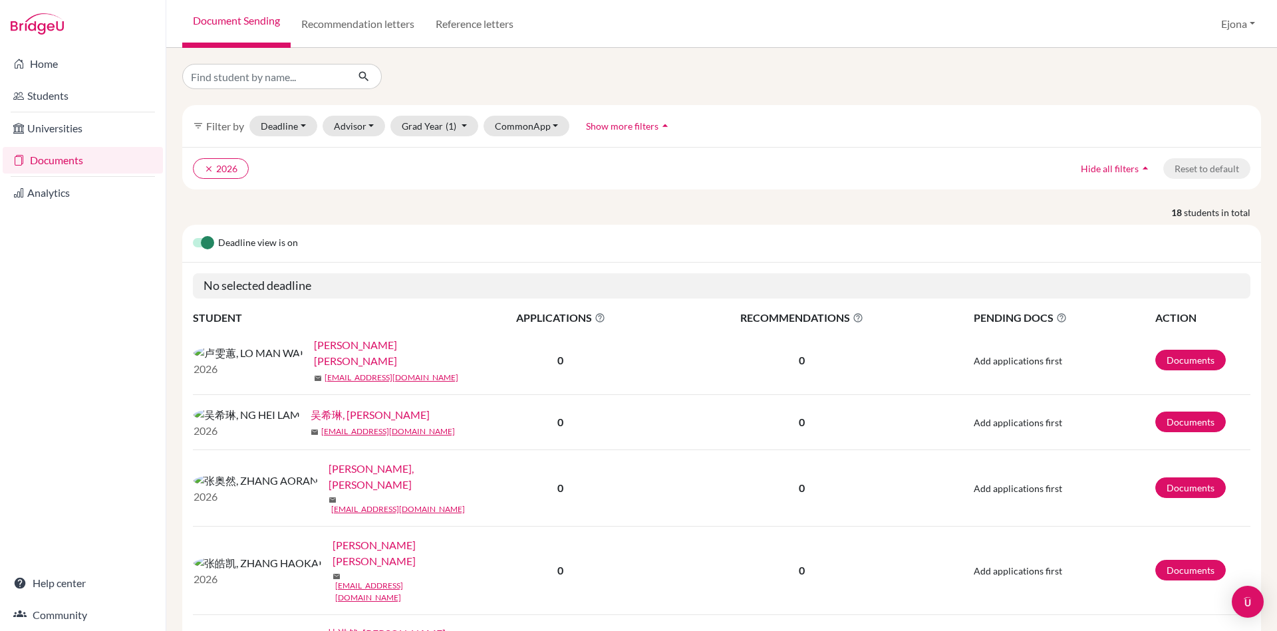
click at [314, 352] on link "[PERSON_NAME] [PERSON_NAME]" at bounding box center [391, 353] width 154 height 32
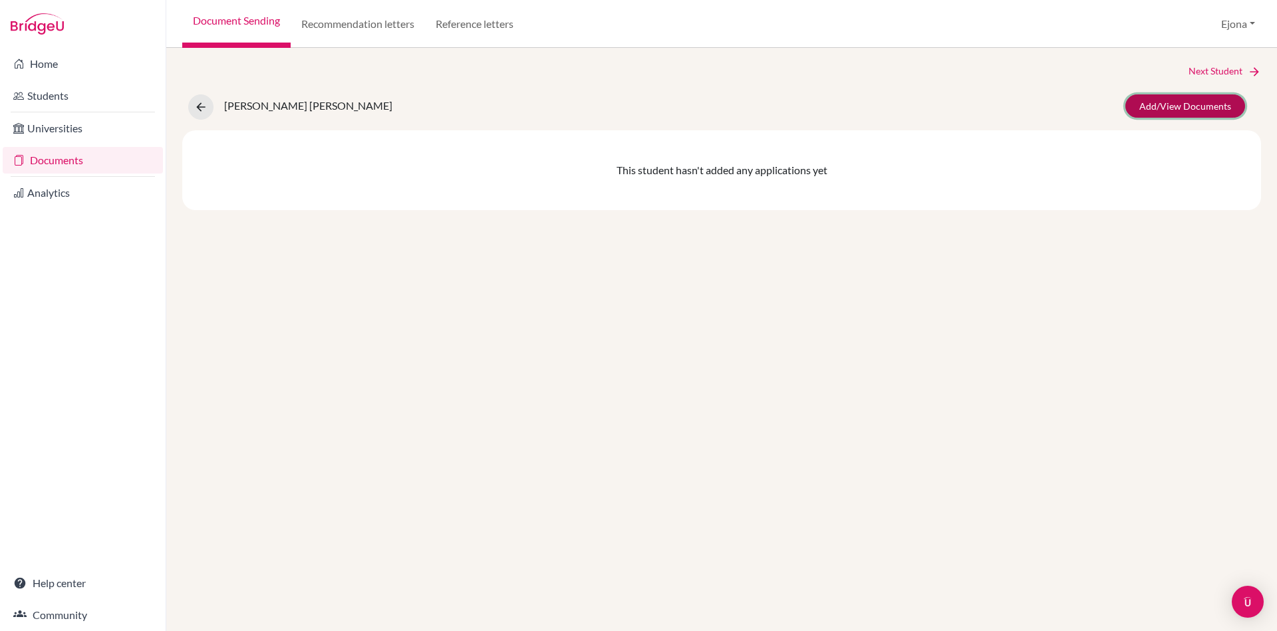
click at [1210, 111] on link "Add/View Documents" at bounding box center [1185, 105] width 120 height 23
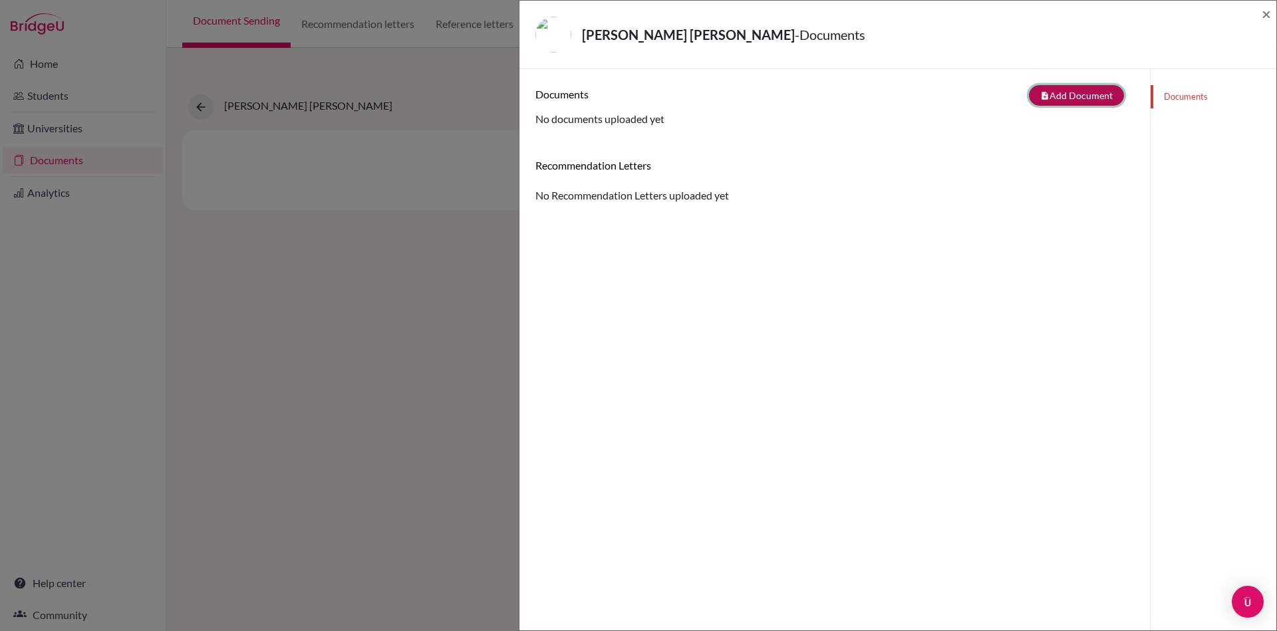
click at [1097, 94] on button "note_add Add Document" at bounding box center [1076, 95] width 95 height 21
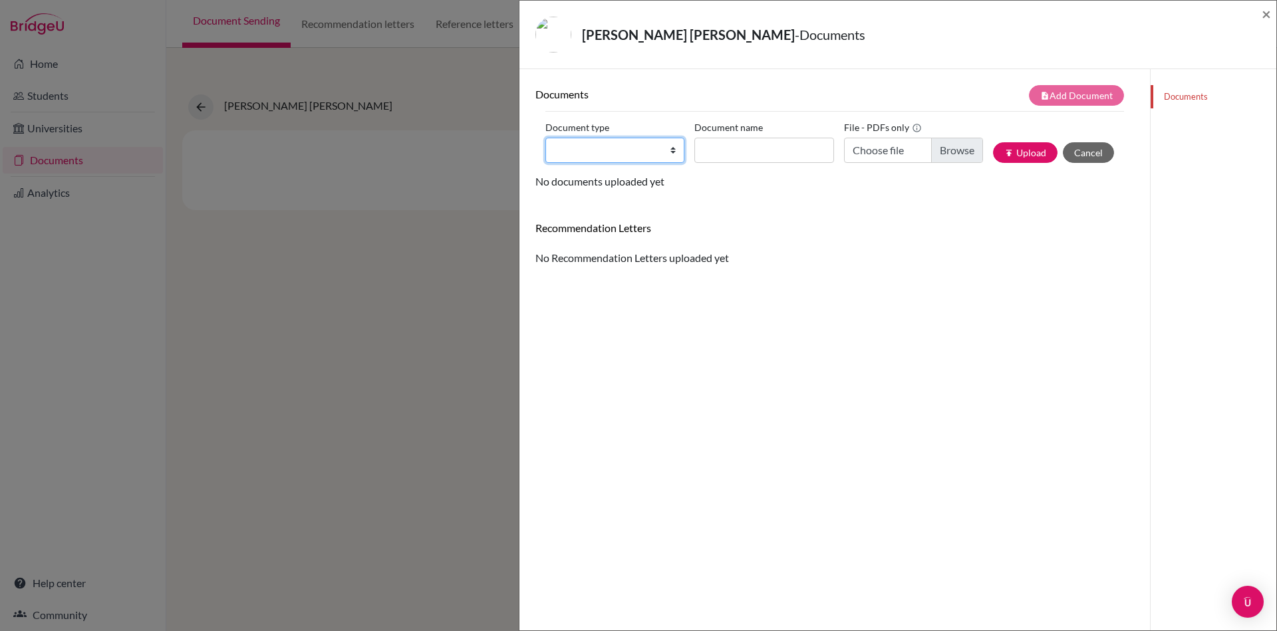
click at [643, 142] on select "Change explanation for Common App reports Counselor recommendation Internationa…" at bounding box center [614, 150] width 139 height 25
select select "5"
click at [1262, 11] on span "×" at bounding box center [1266, 13] width 9 height 19
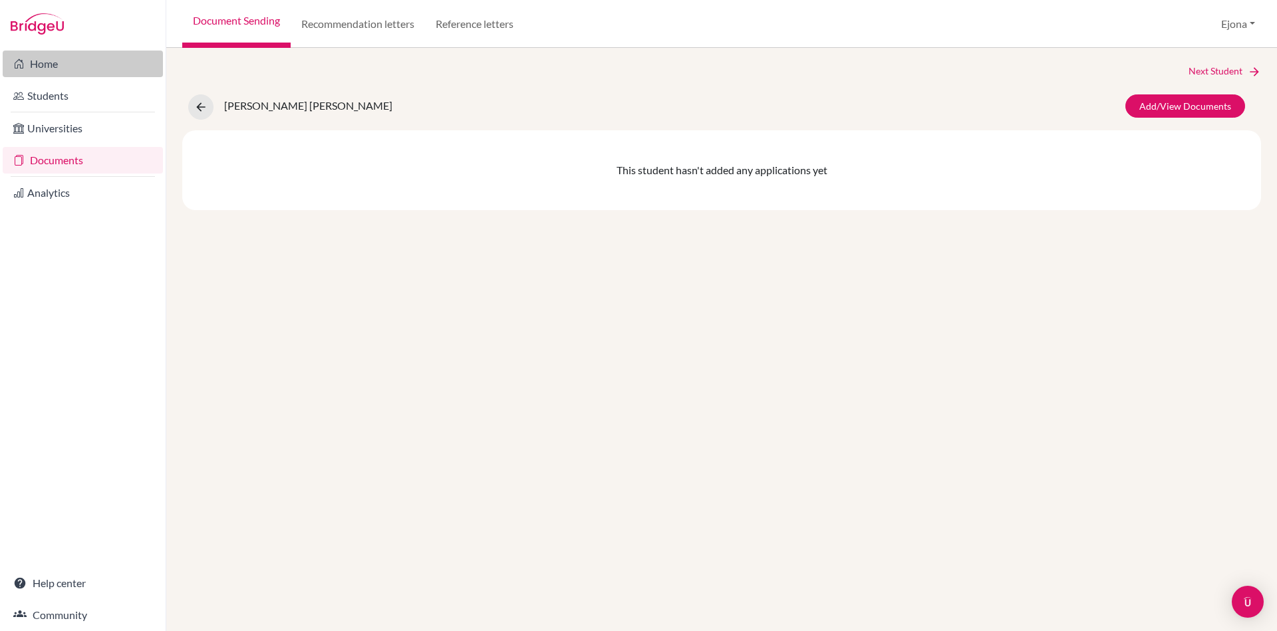
click at [88, 66] on link "Home" at bounding box center [83, 64] width 160 height 27
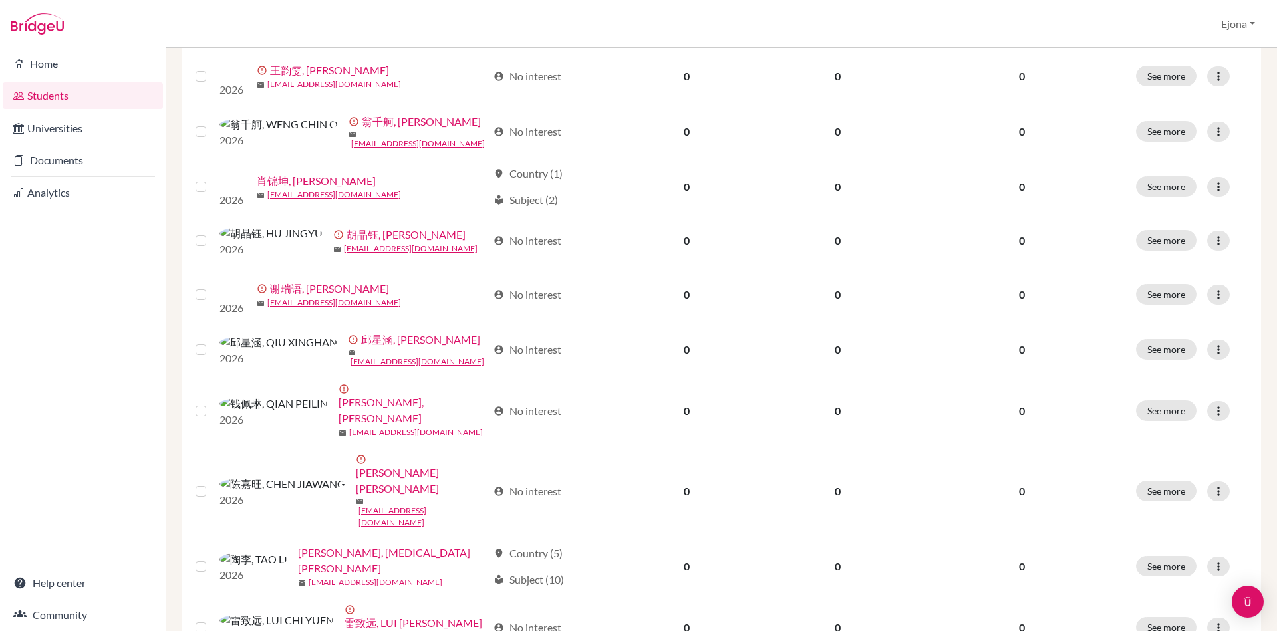
scroll to position [639, 0]
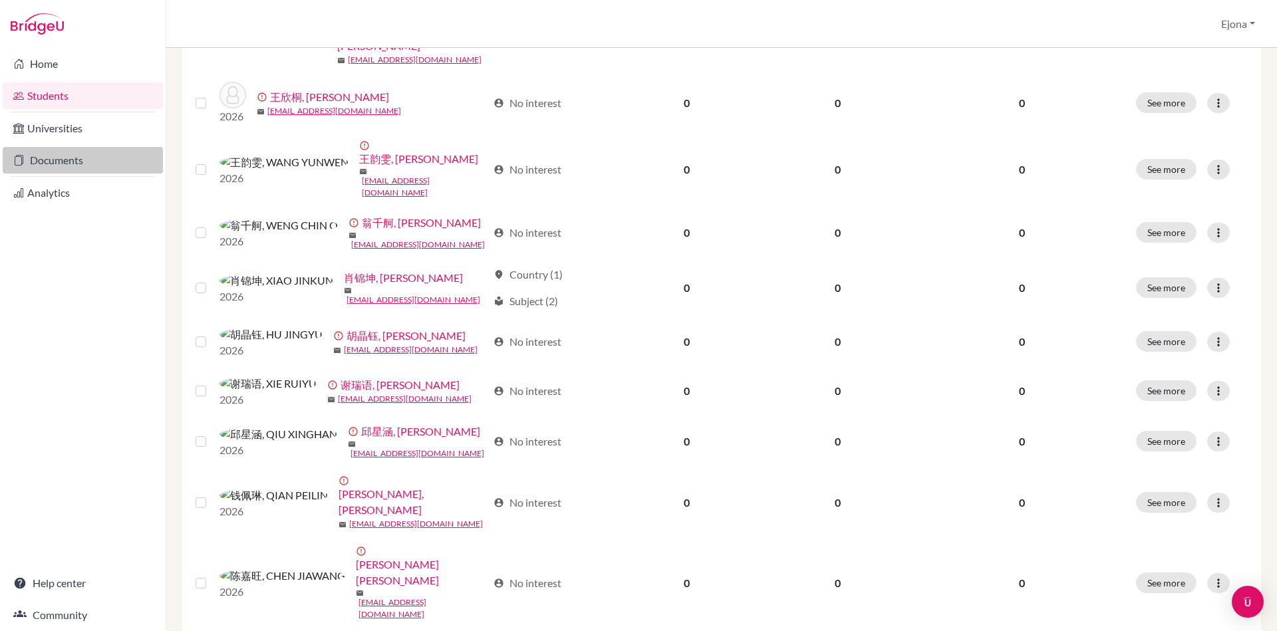
click at [88, 161] on link "Documents" at bounding box center [83, 160] width 160 height 27
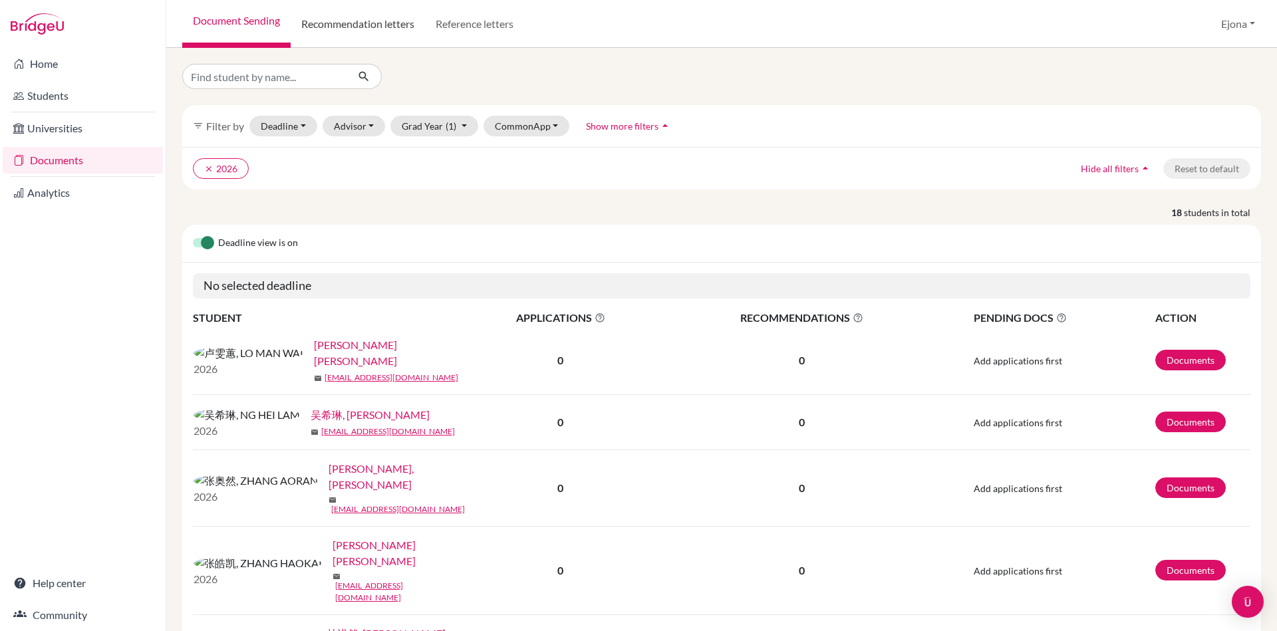
click at [394, 28] on link "Recommendation letters" at bounding box center [358, 24] width 134 height 48
